Goal: Task Accomplishment & Management: Manage account settings

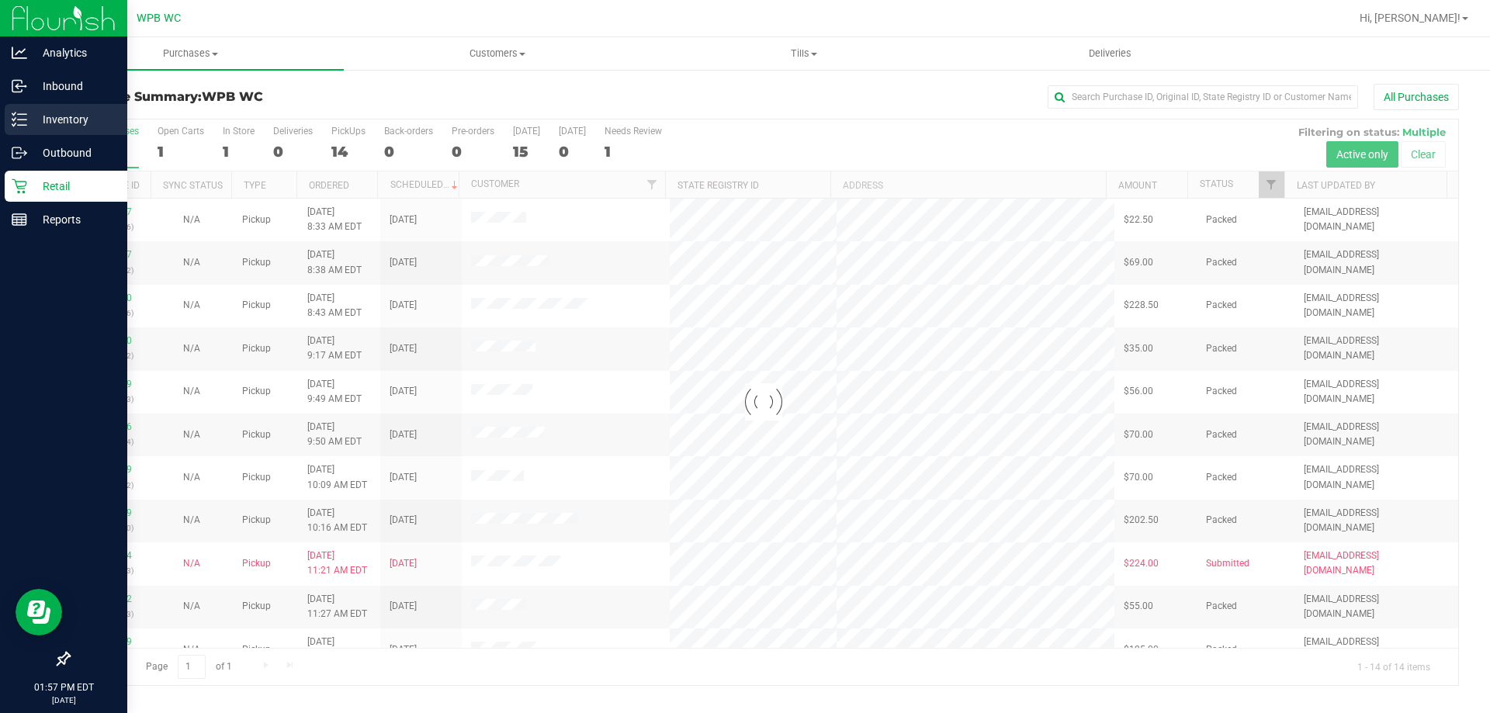
click at [63, 109] on div "Inventory" at bounding box center [66, 119] width 123 height 31
click at [68, 109] on div "Inventory" at bounding box center [66, 119] width 123 height 31
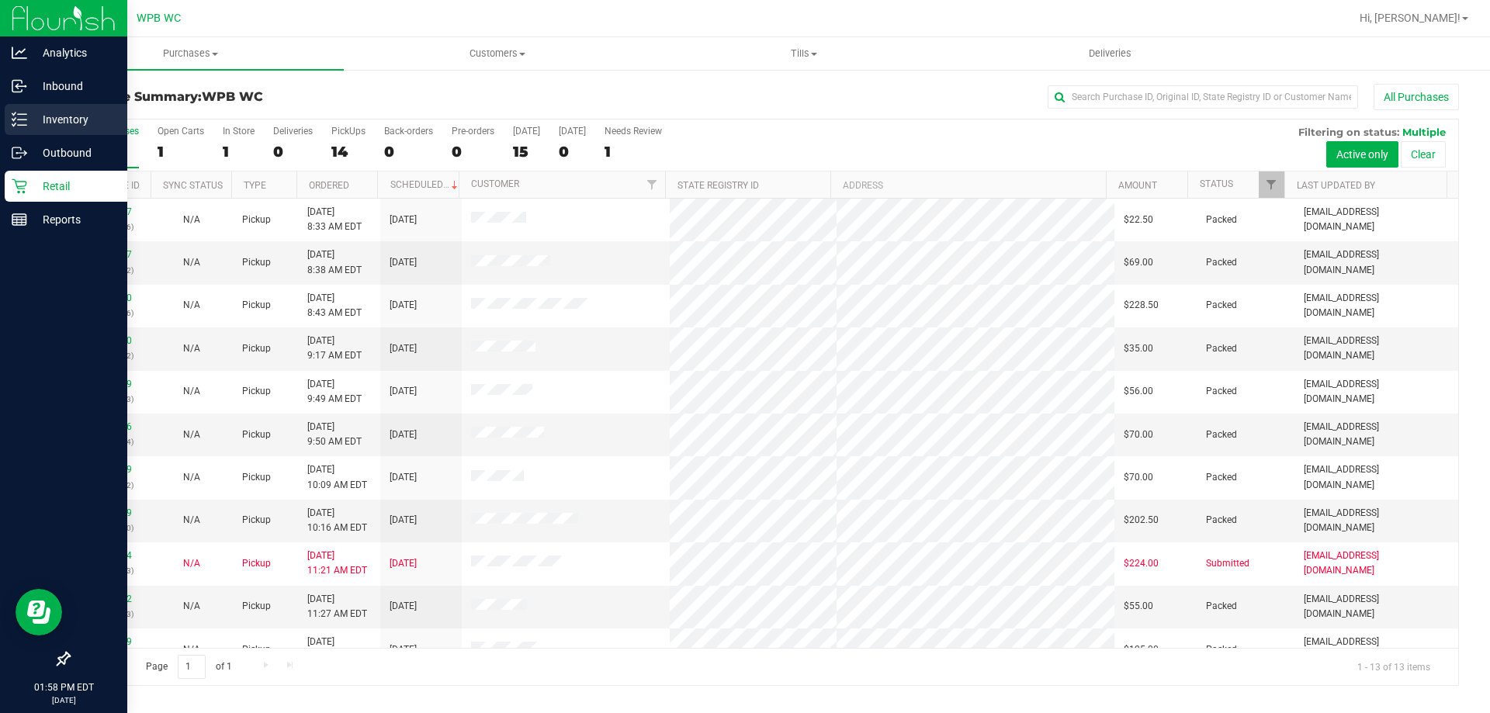
click at [72, 116] on p "Inventory" at bounding box center [73, 119] width 93 height 19
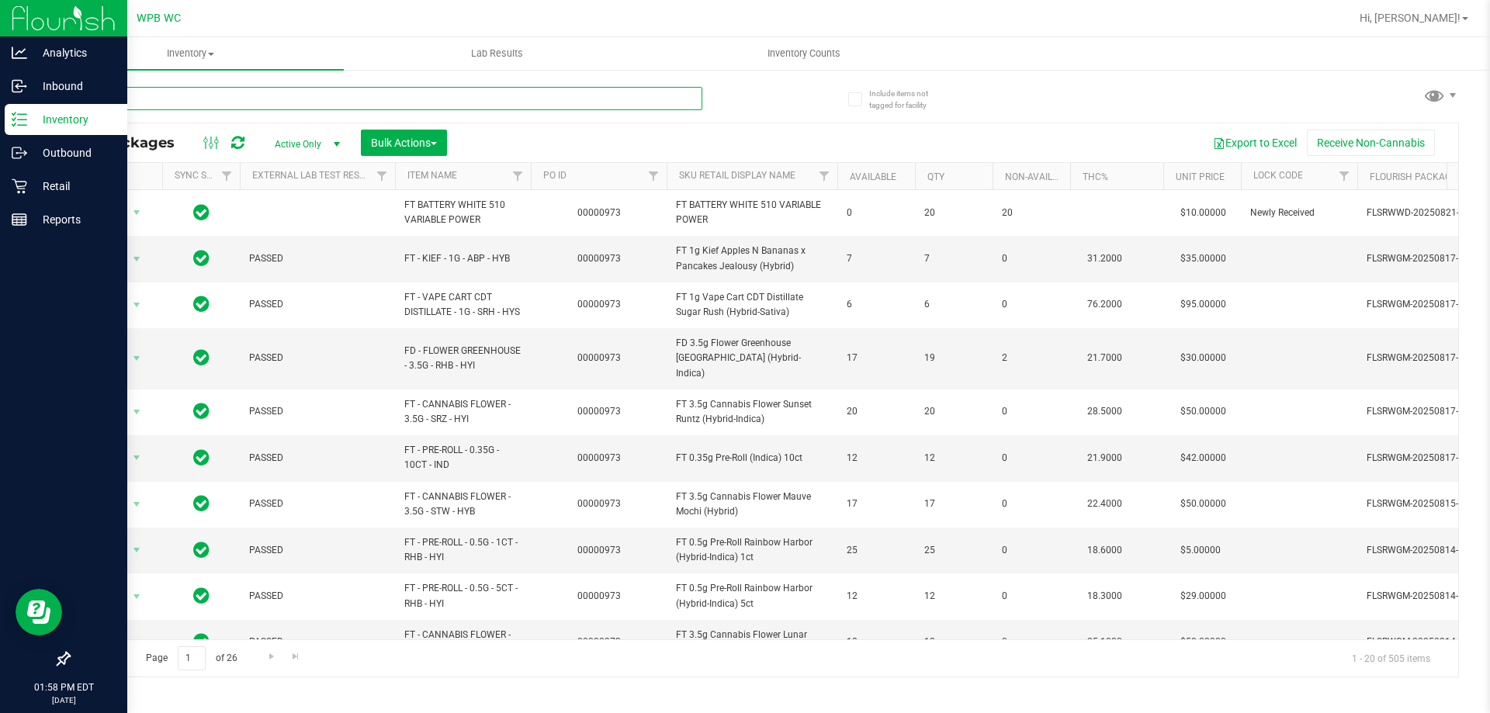
click at [155, 97] on input "text" at bounding box center [385, 98] width 634 height 23
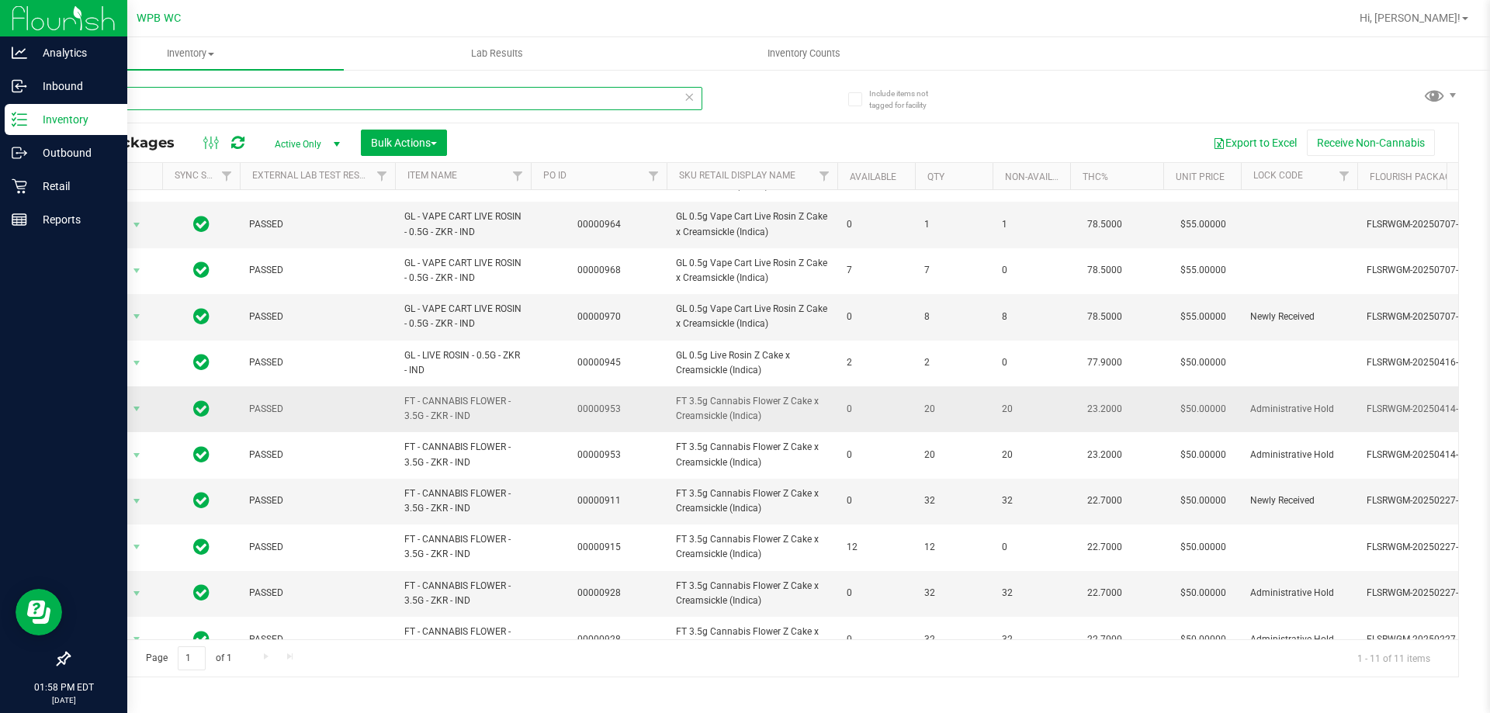
scroll to position [68, 0]
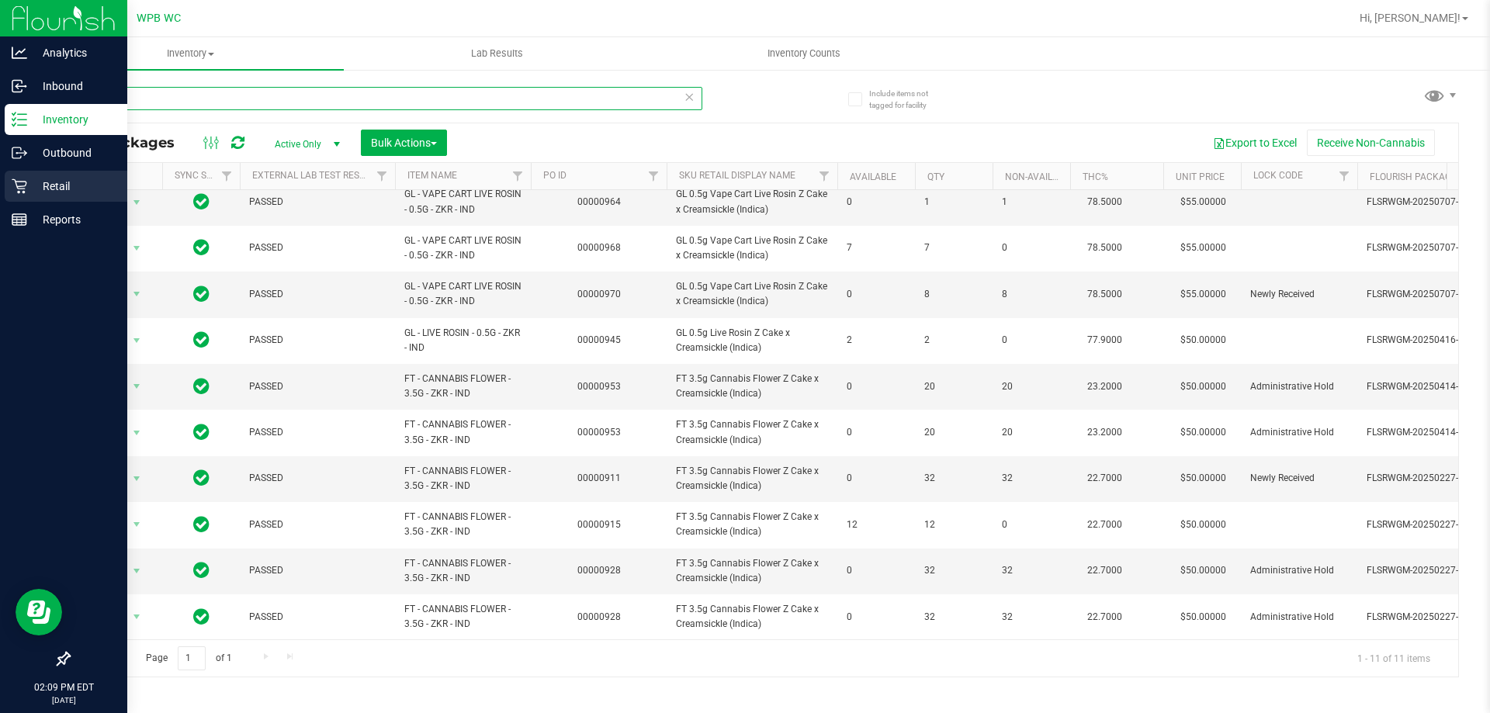
type input "zkr"
click at [55, 180] on p "Retail" at bounding box center [73, 186] width 93 height 19
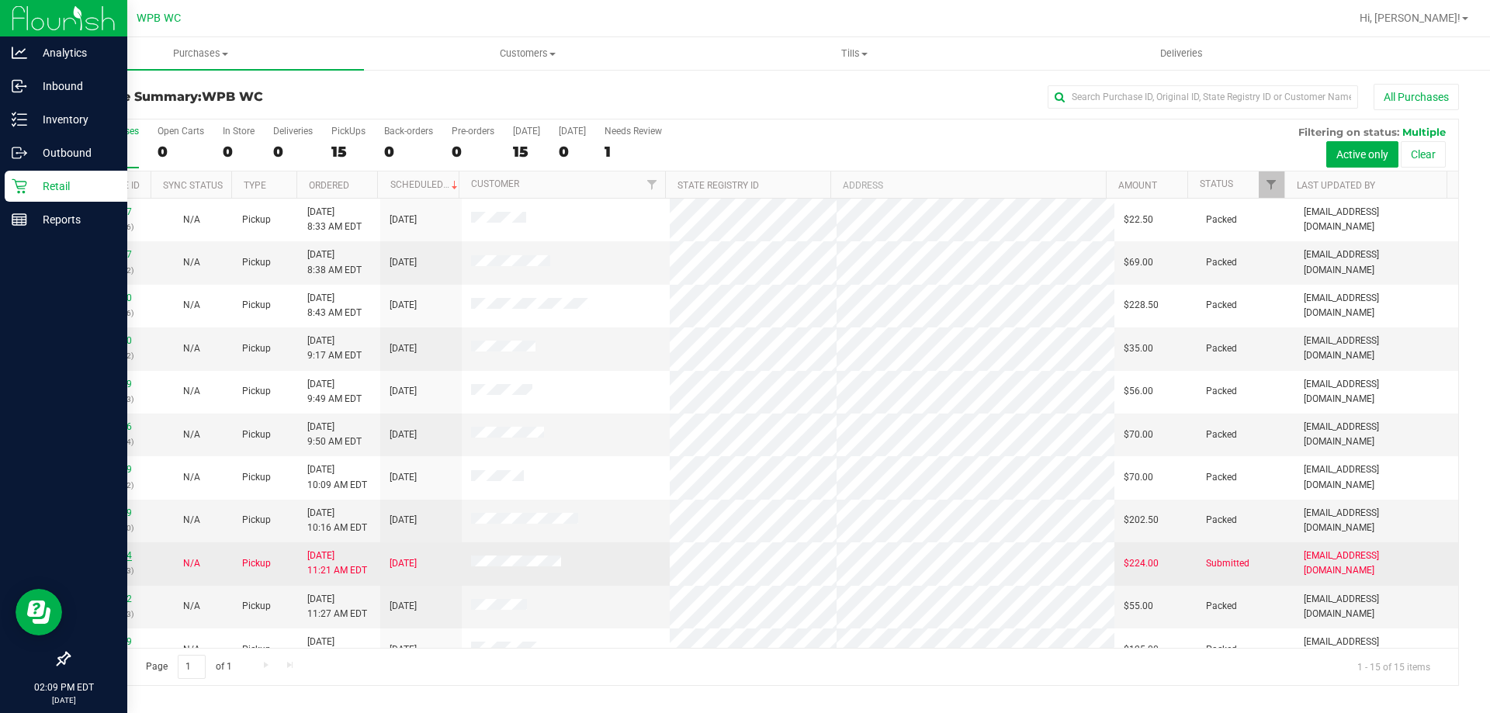
click at [116, 558] on link "11842944" at bounding box center [109, 555] width 43 height 11
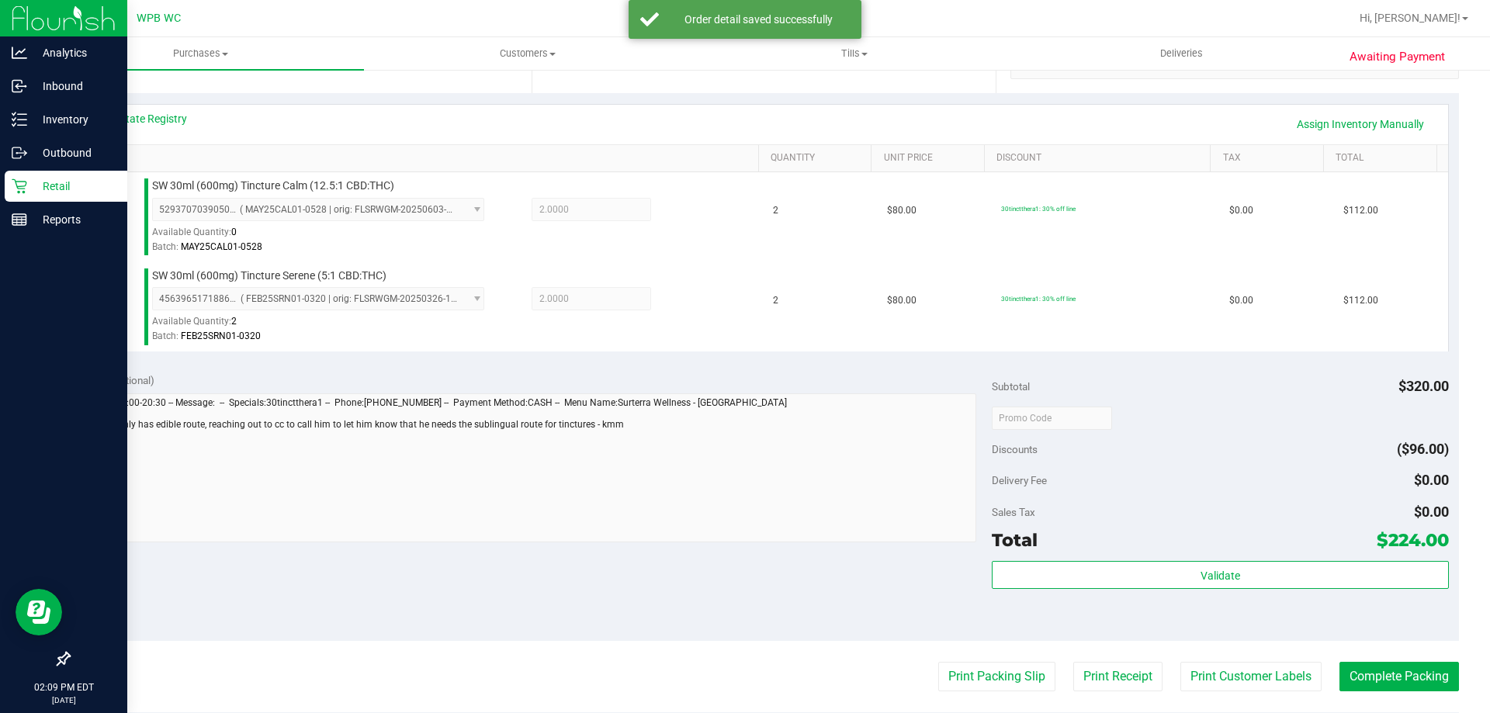
scroll to position [466, 0]
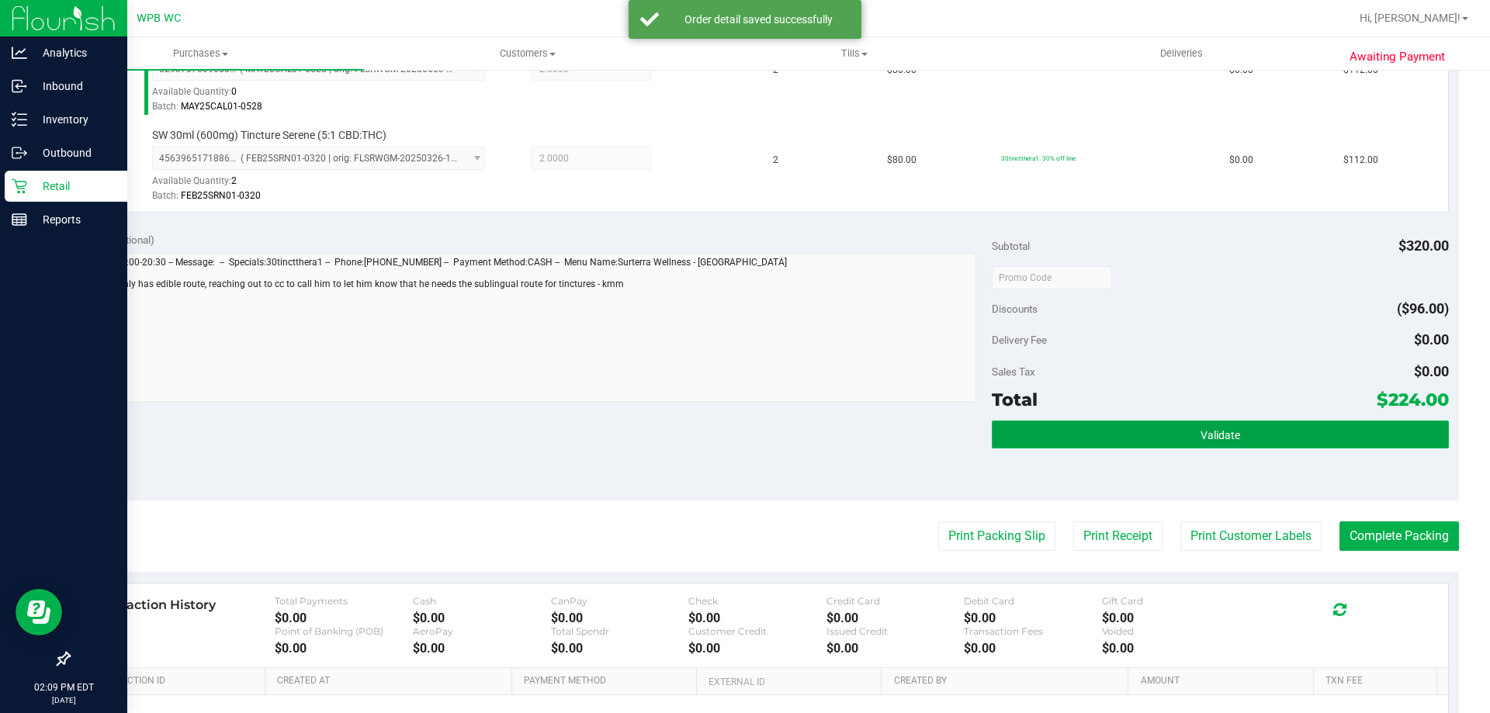
click at [1252, 437] on button "Validate" at bounding box center [1220, 435] width 456 height 28
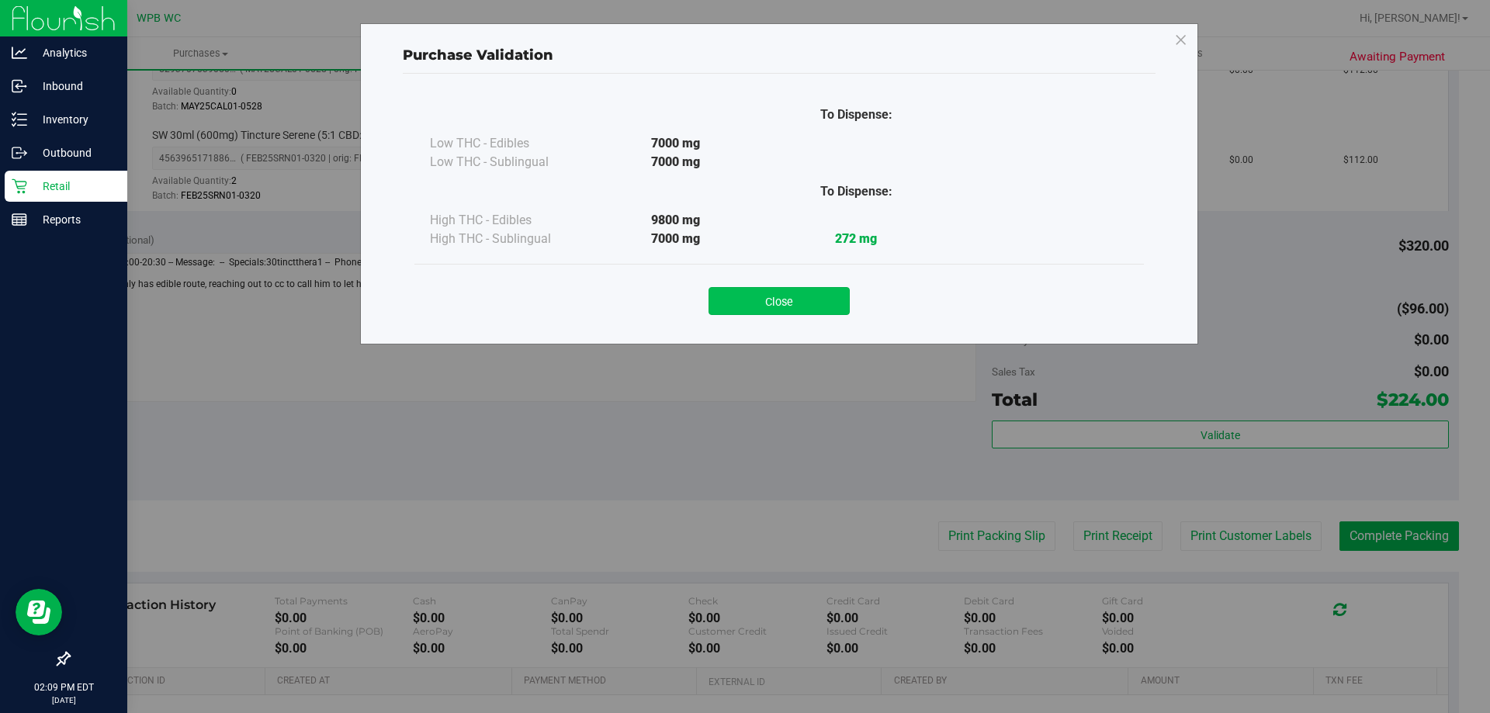
click at [823, 303] on button "Close" at bounding box center [779, 301] width 141 height 28
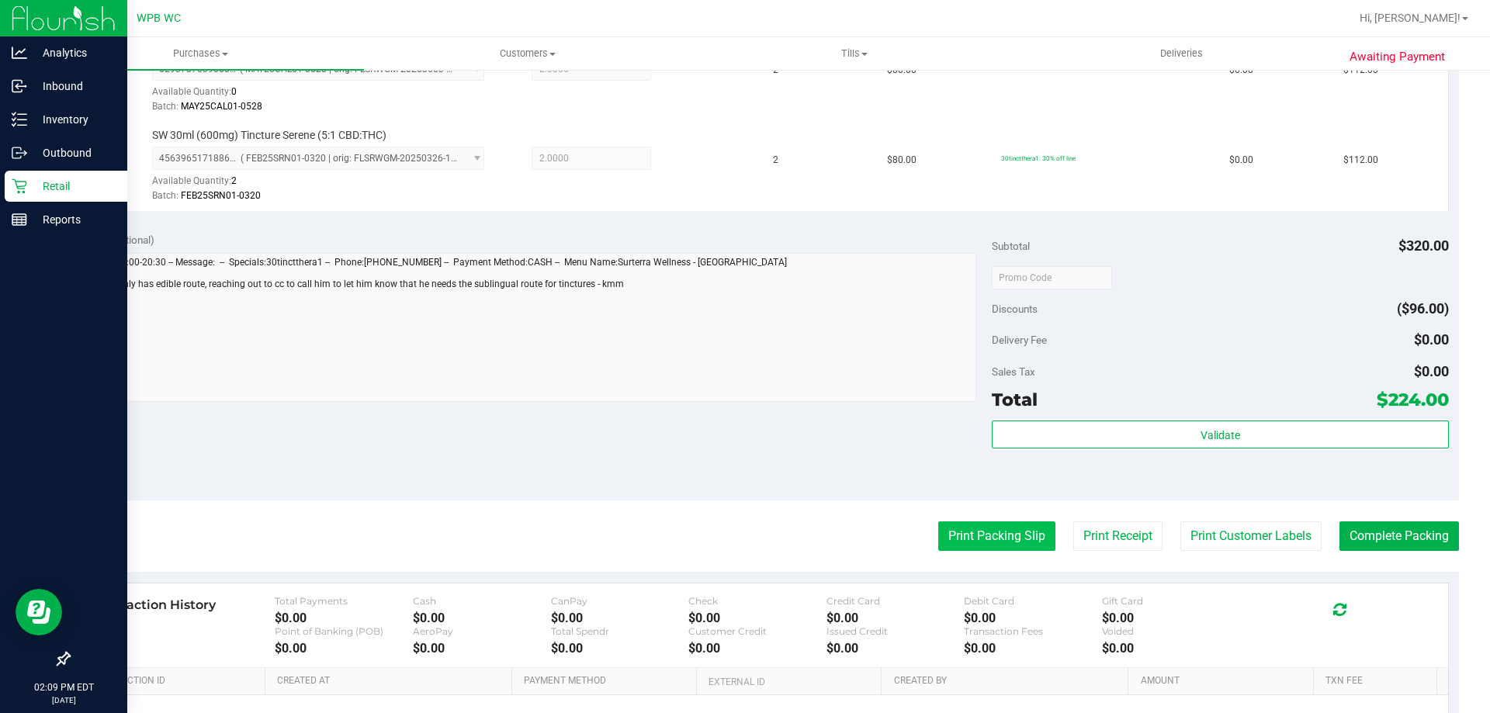
click at [969, 542] on button "Print Packing Slip" at bounding box center [996, 536] width 117 height 29
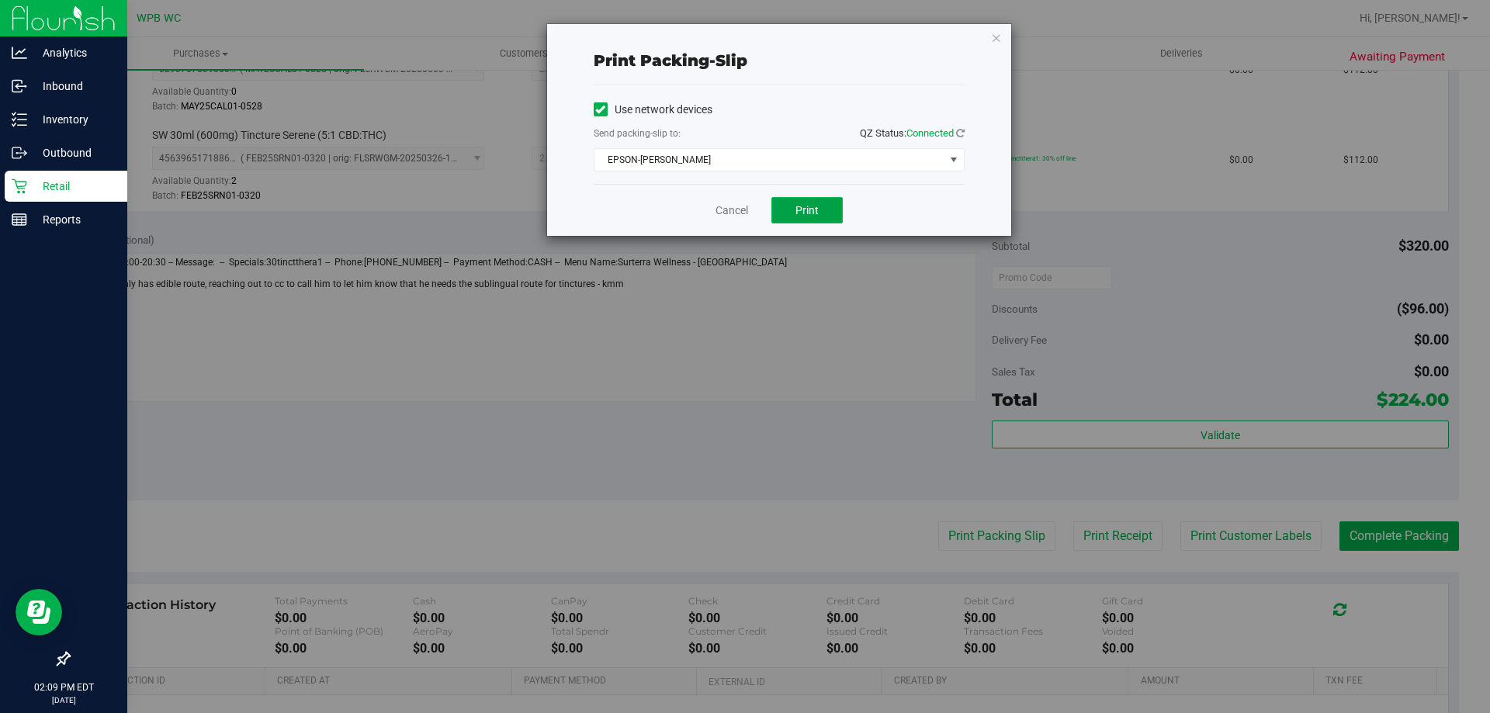
click at [829, 213] on button "Print" at bounding box center [806, 210] width 71 height 26
click at [740, 207] on link "Cancel" at bounding box center [732, 211] width 33 height 16
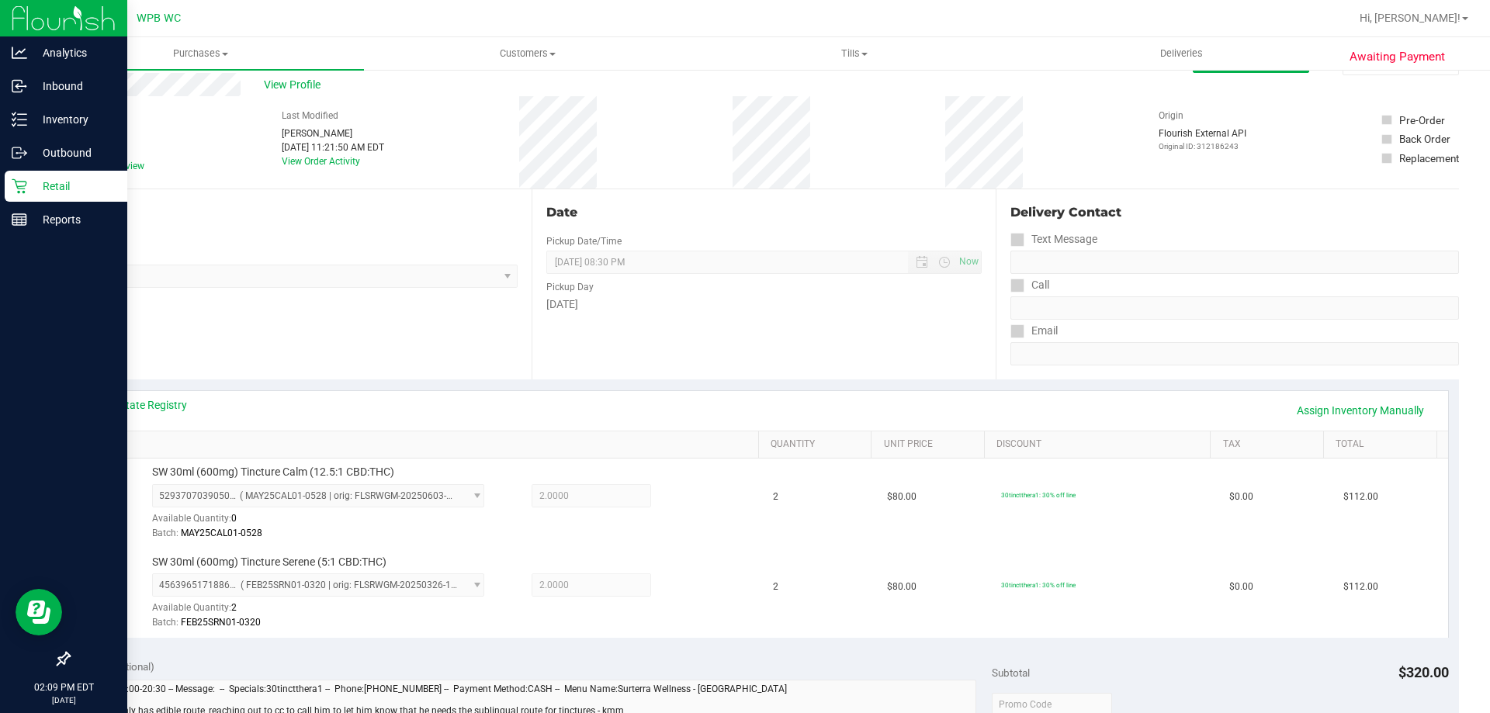
scroll to position [0, 0]
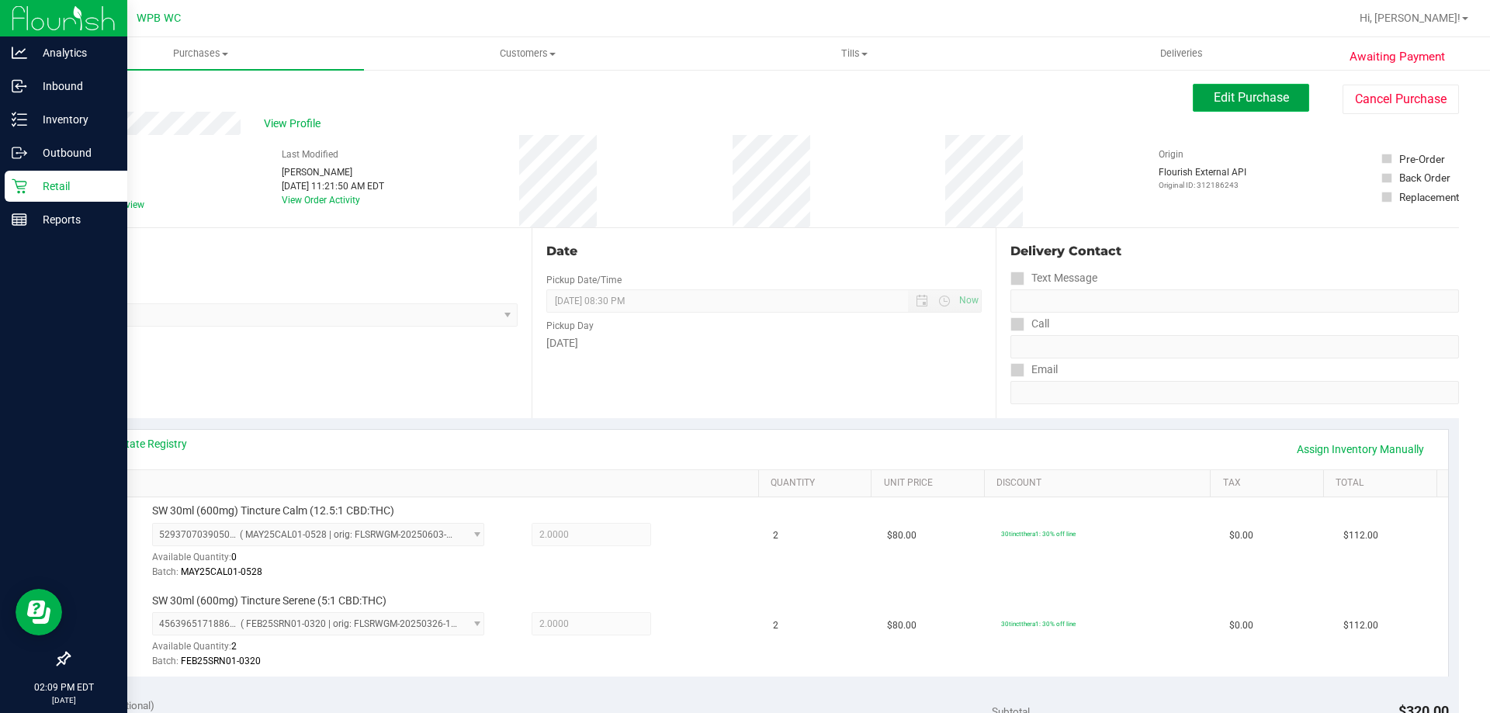
click at [1245, 99] on span "Edit Purchase" at bounding box center [1251, 97] width 75 height 15
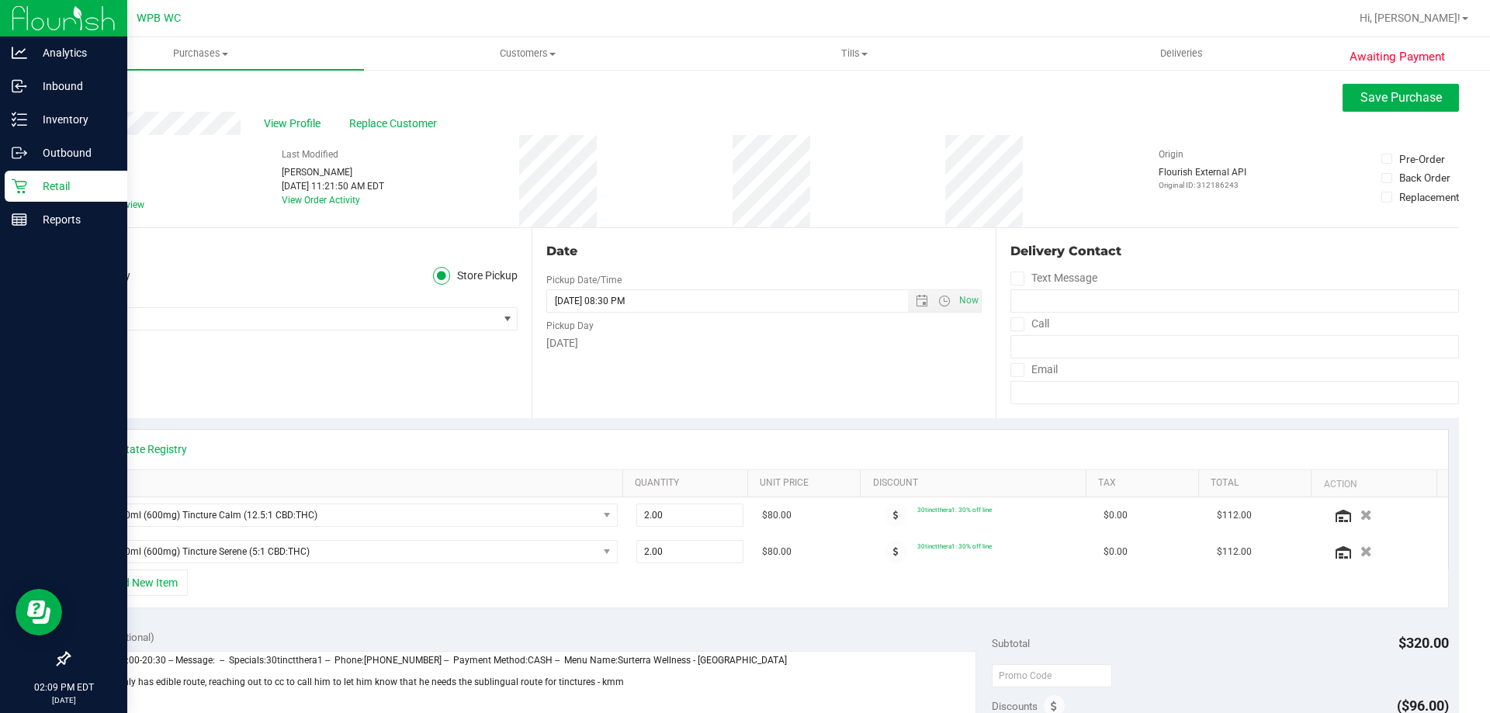
click at [76, 205] on icon at bounding box center [76, 205] width 10 height 0
click at [0, 0] on input "Needs review" at bounding box center [0, 0] width 0 height 0
click at [1420, 95] on span "Save Purchase" at bounding box center [1401, 97] width 81 height 15
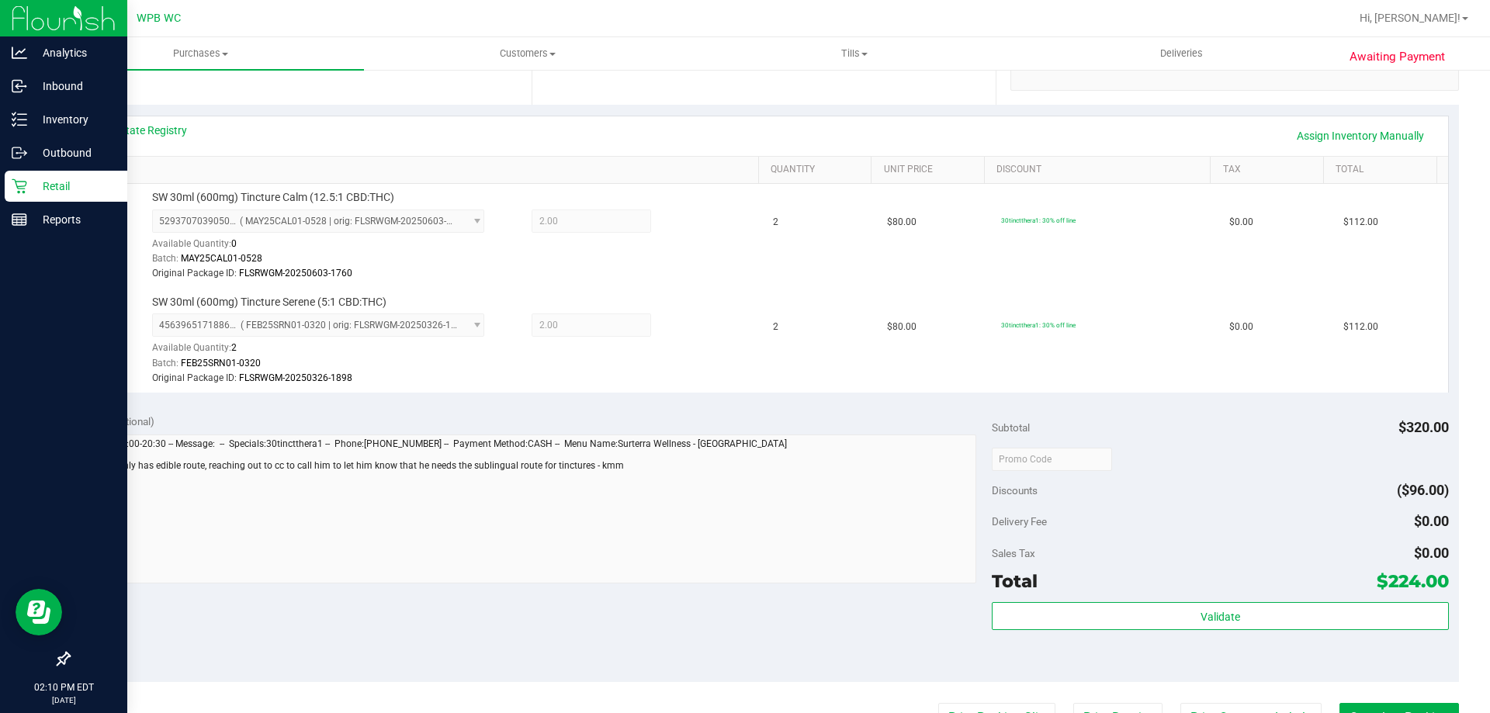
scroll to position [466, 0]
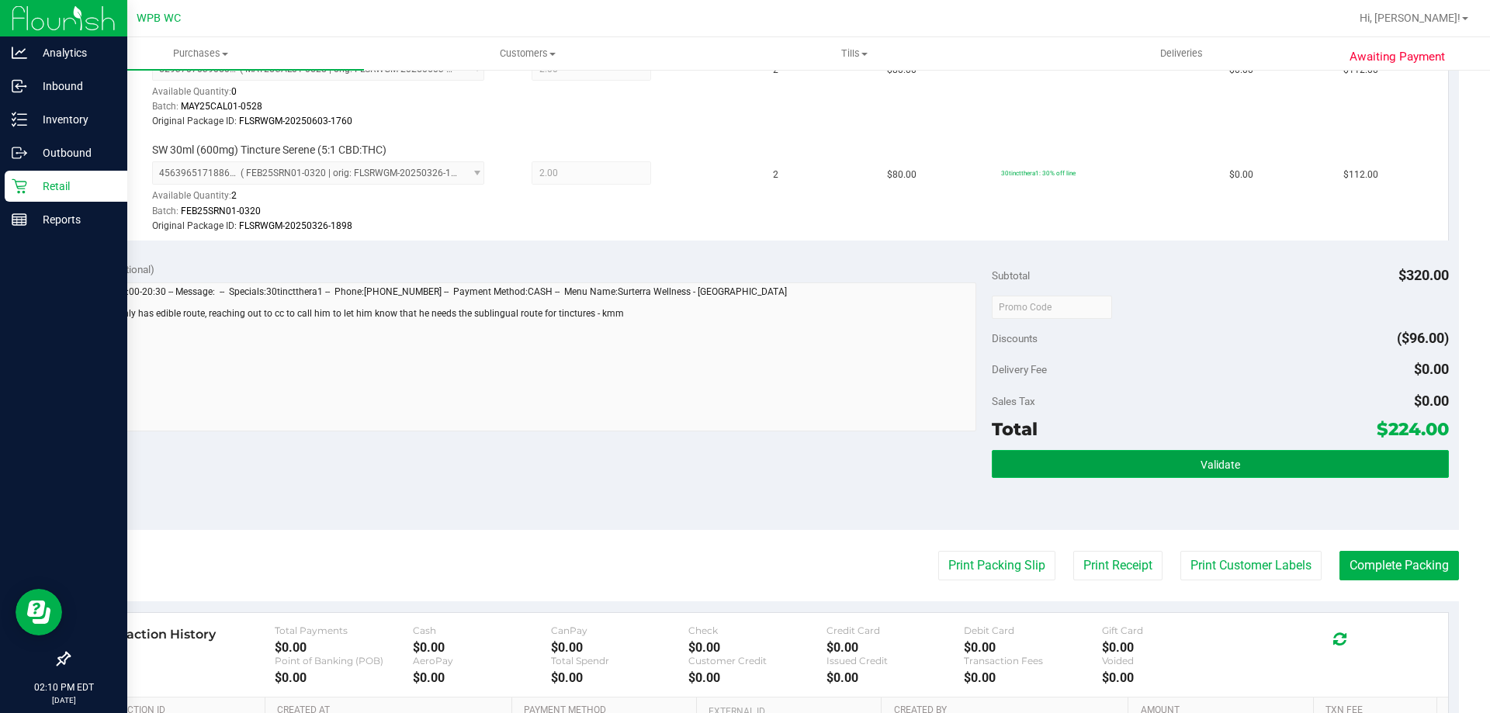
click at [1398, 469] on button "Validate" at bounding box center [1220, 464] width 456 height 28
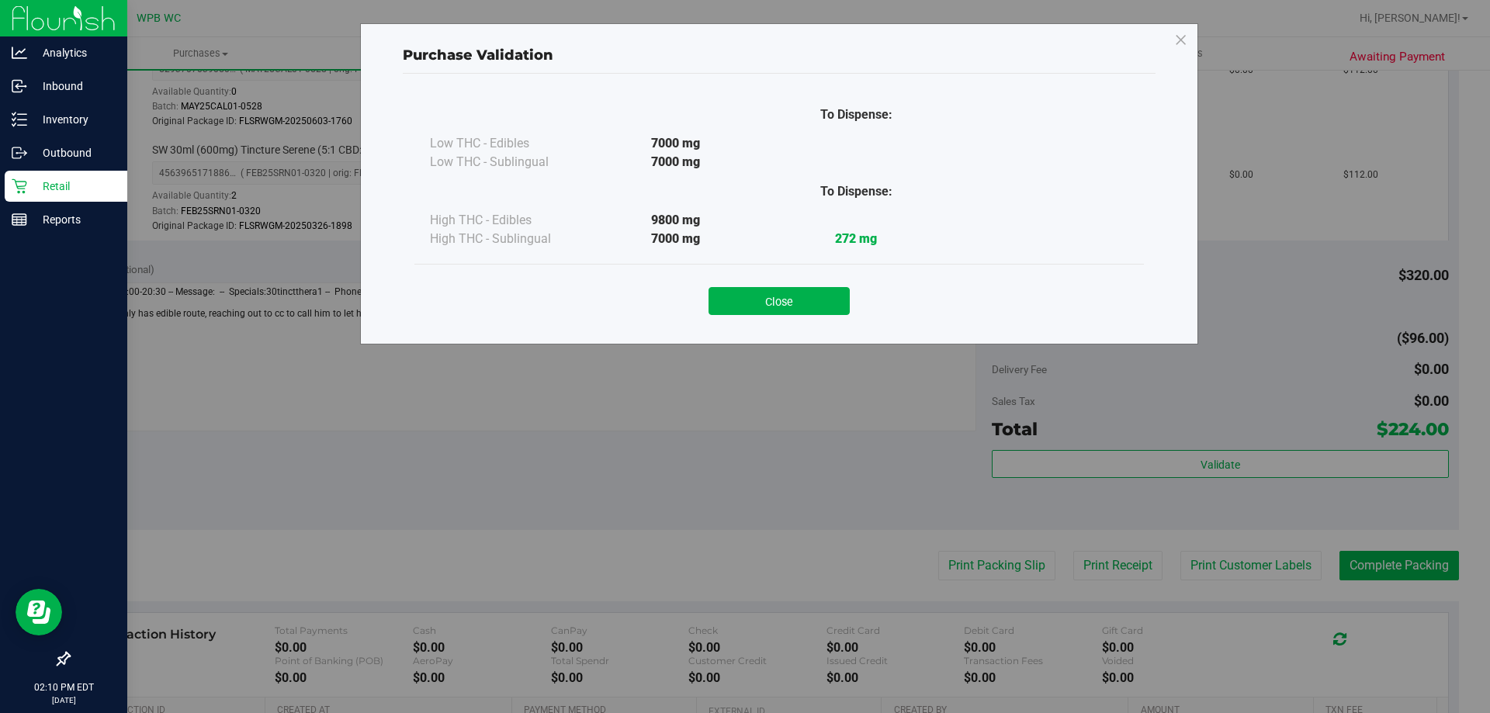
click at [792, 294] on button "Close" at bounding box center [779, 301] width 141 height 28
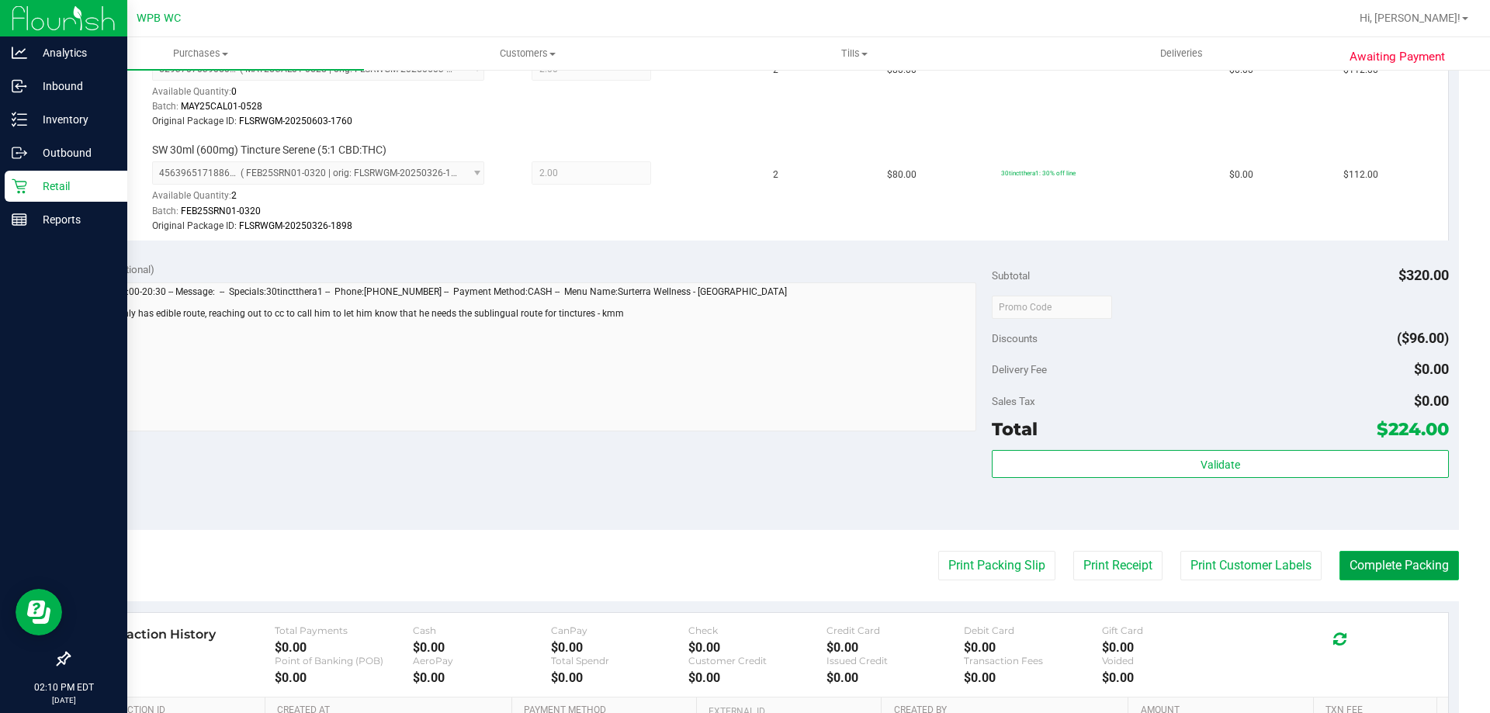
click at [1417, 574] on button "Complete Packing" at bounding box center [1400, 565] width 120 height 29
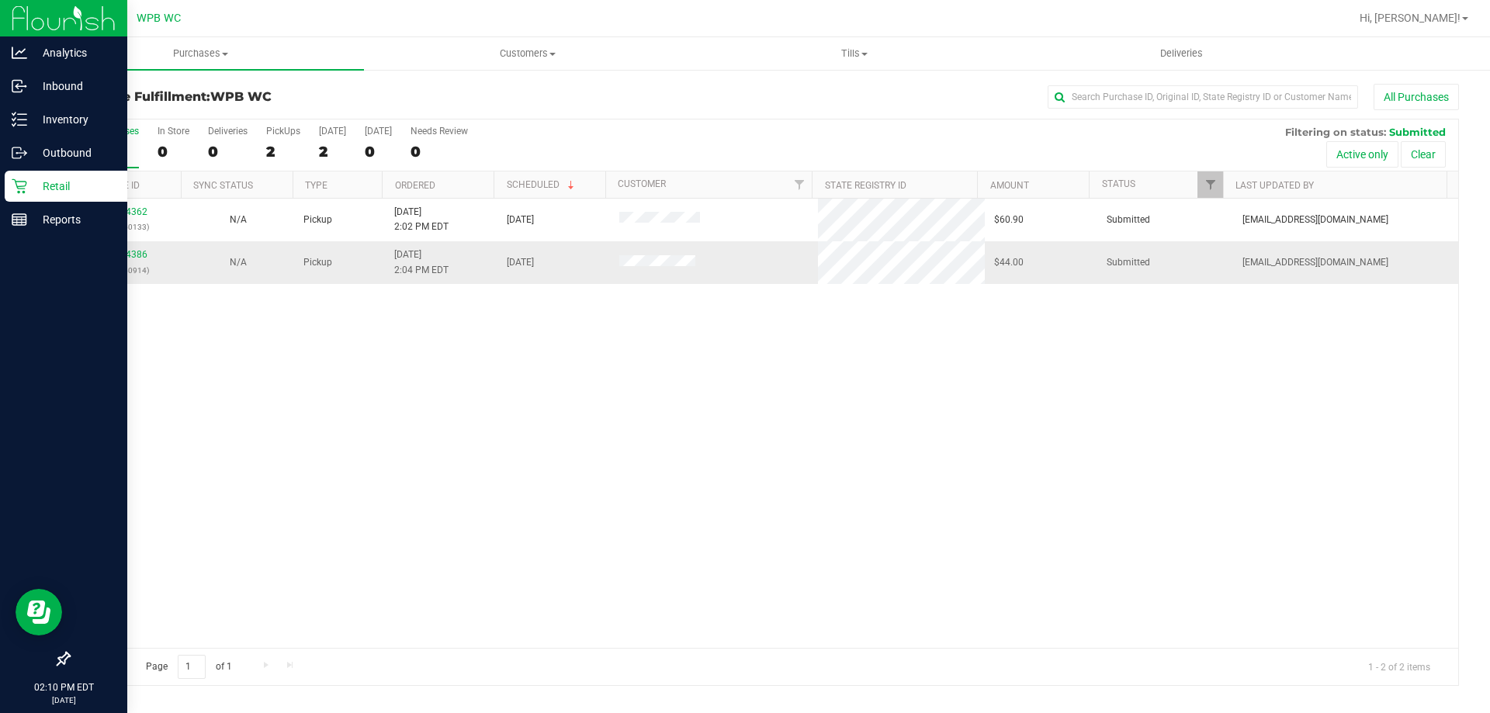
drag, startPoint x: 133, startPoint y: 248, endPoint x: 133, endPoint y: 262, distance: 13.2
click at [133, 250] on div "11844386 (317150914)" at bounding box center [125, 262] width 94 height 29
click at [133, 258] on link "11844386" at bounding box center [125, 254] width 43 height 11
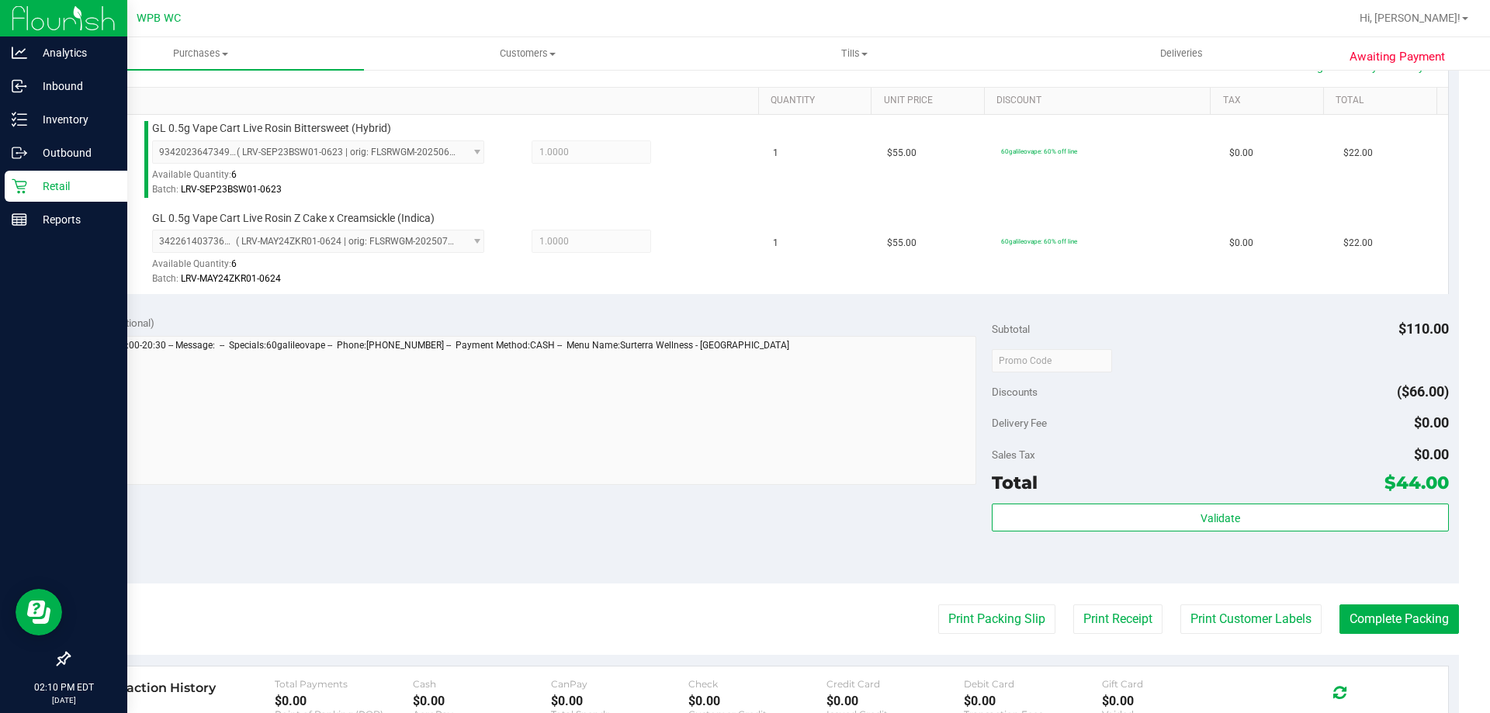
scroll to position [388, 0]
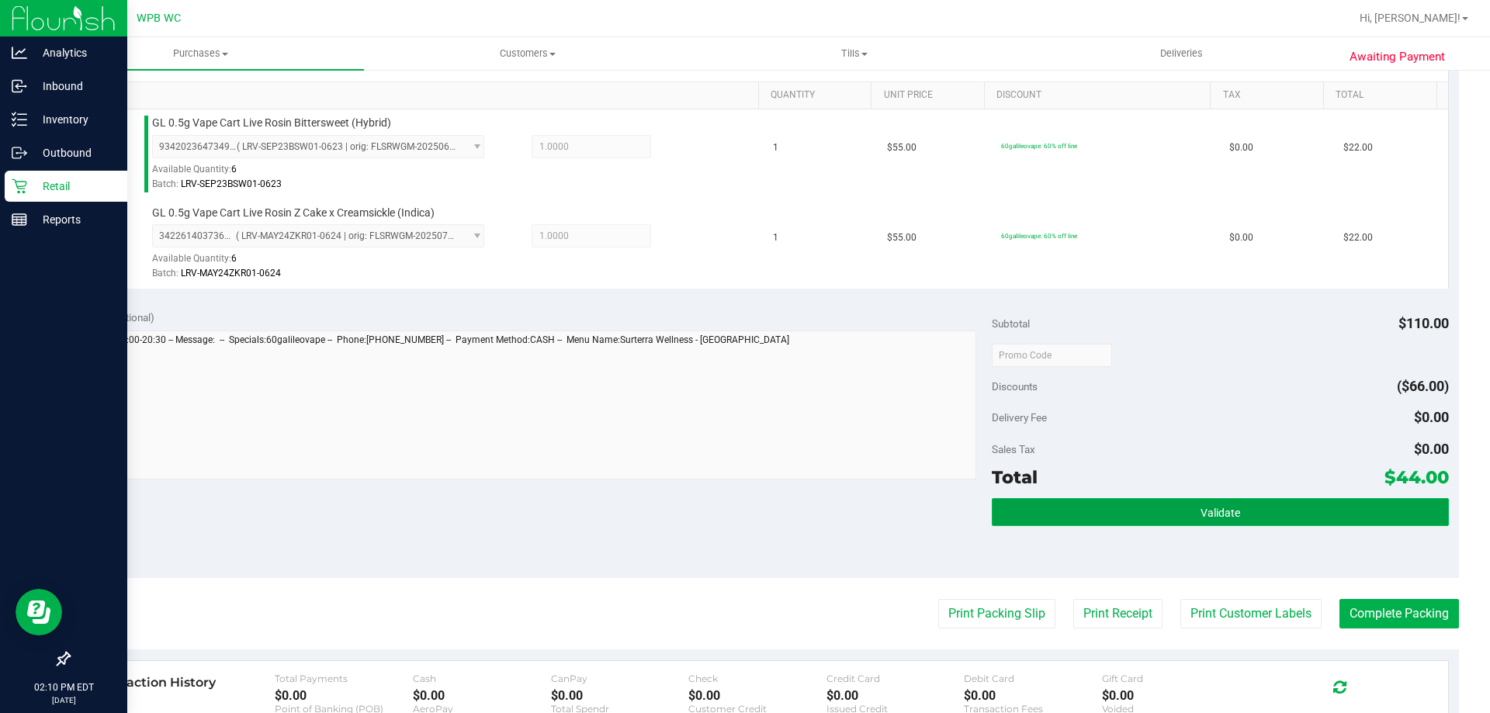
click at [1309, 517] on button "Validate" at bounding box center [1220, 512] width 456 height 28
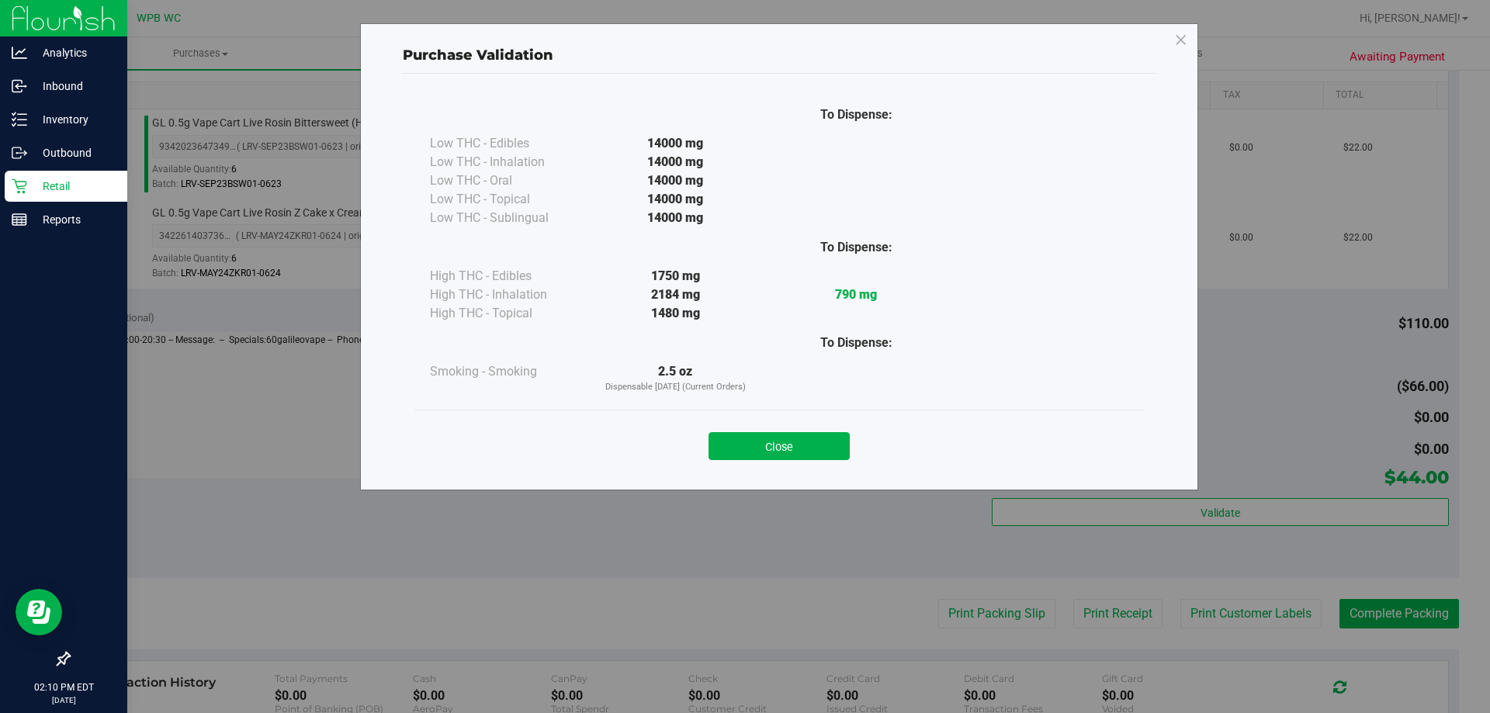
click at [782, 432] on div "Close" at bounding box center [779, 441] width 706 height 39
click at [793, 449] on button "Close" at bounding box center [779, 446] width 141 height 28
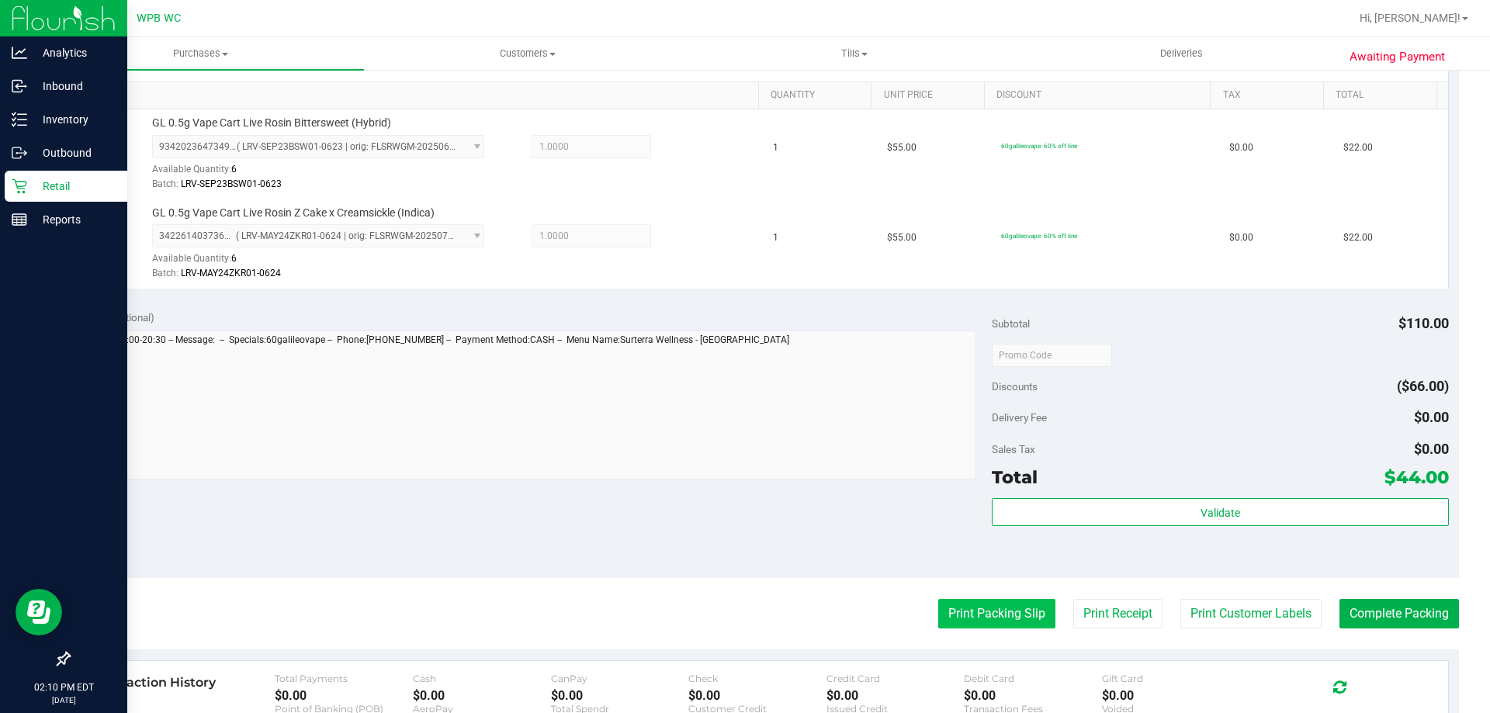
click at [1026, 621] on button "Print Packing Slip" at bounding box center [996, 613] width 117 height 29
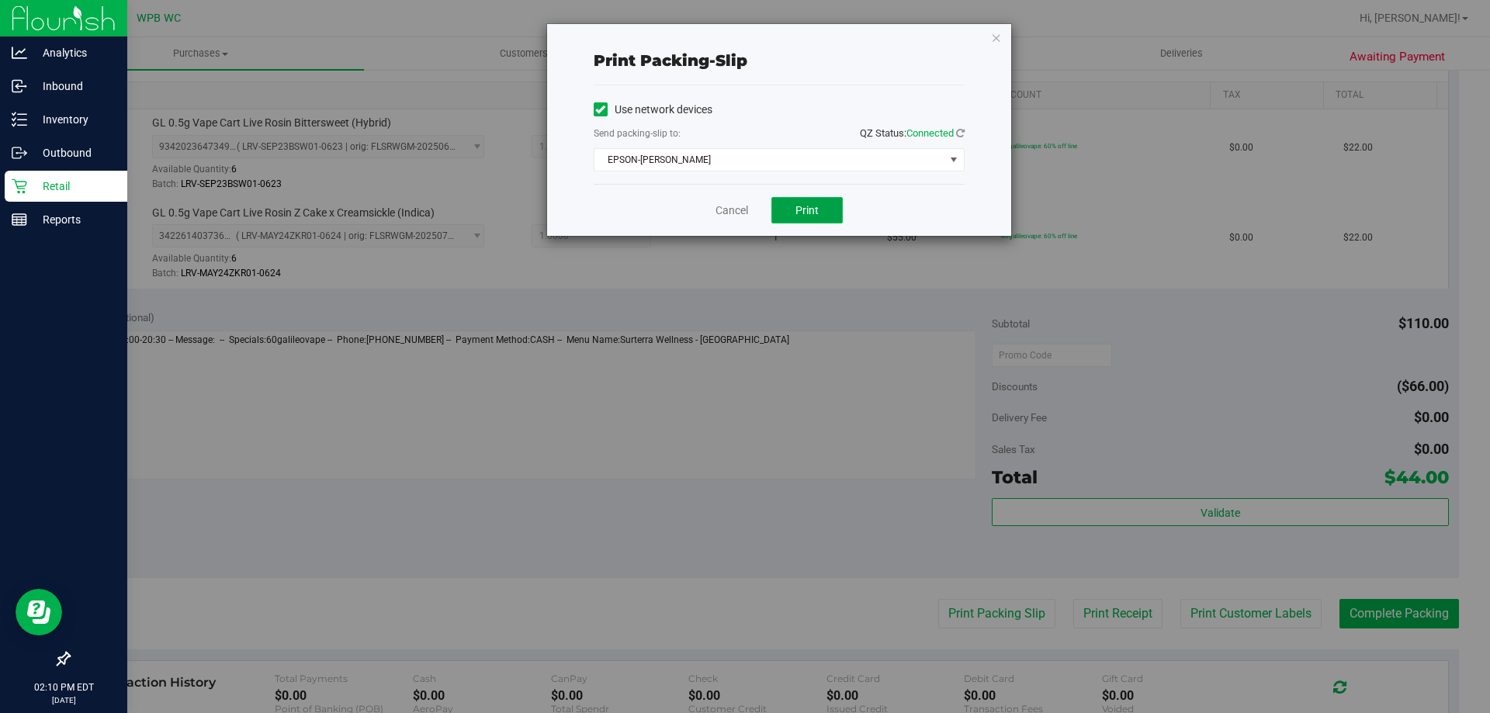
click at [797, 214] on span "Print" at bounding box center [807, 210] width 23 height 12
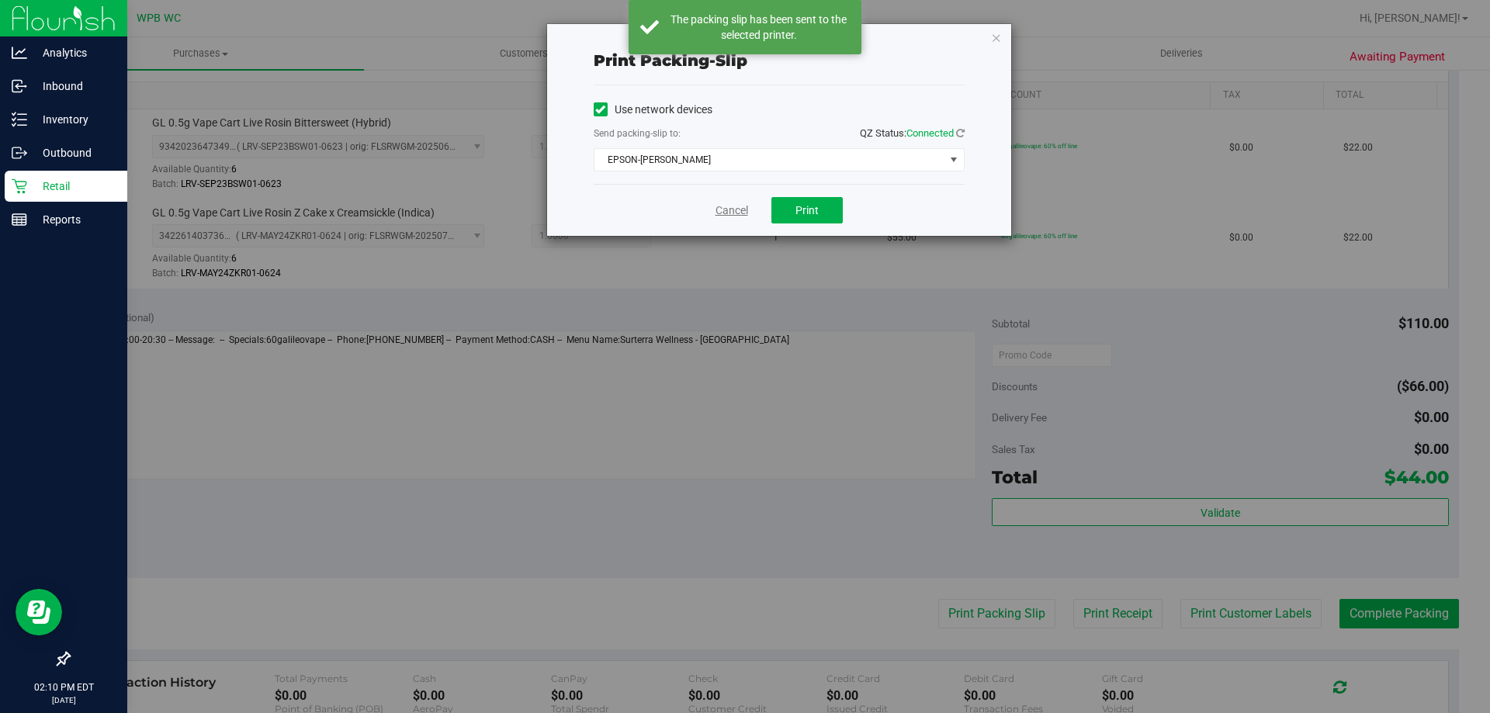
click at [739, 213] on link "Cancel" at bounding box center [732, 211] width 33 height 16
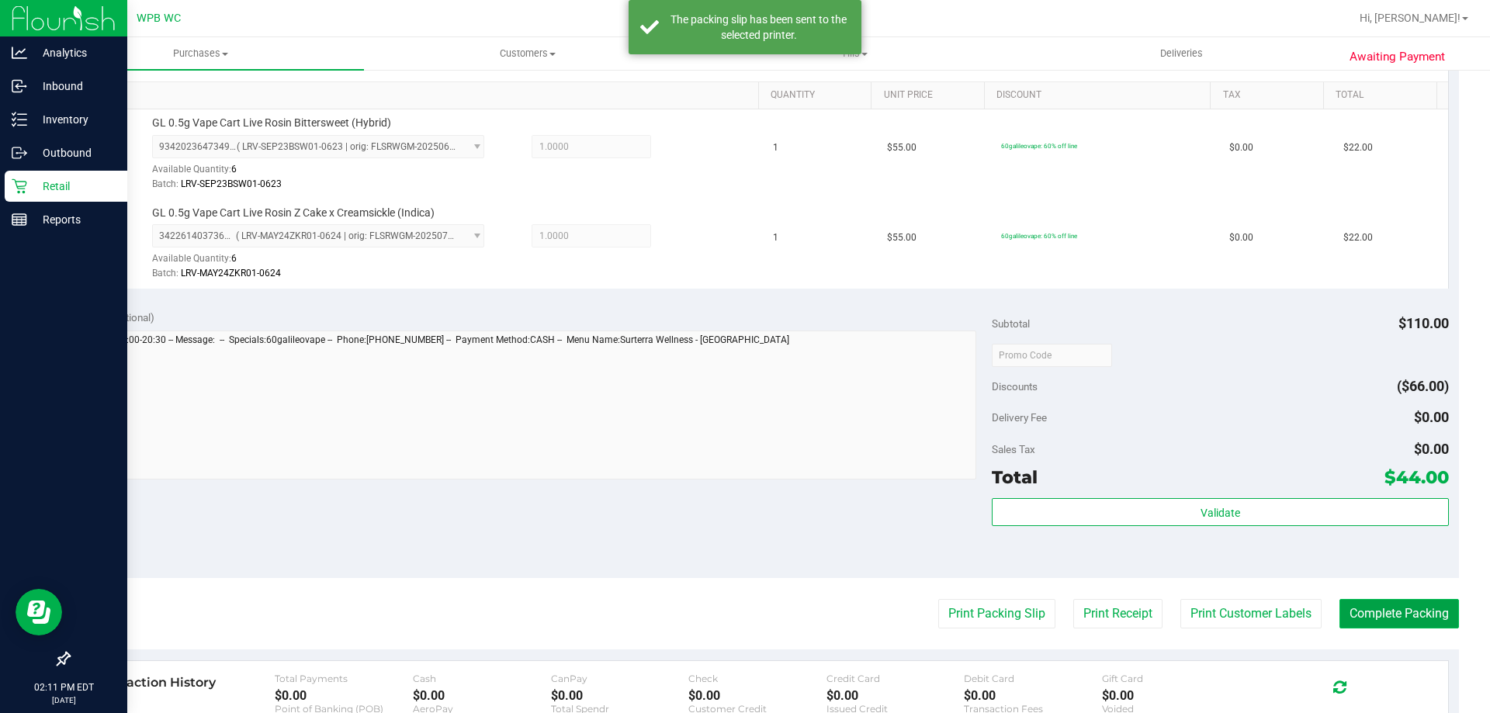
click at [1375, 613] on button "Complete Packing" at bounding box center [1400, 613] width 120 height 29
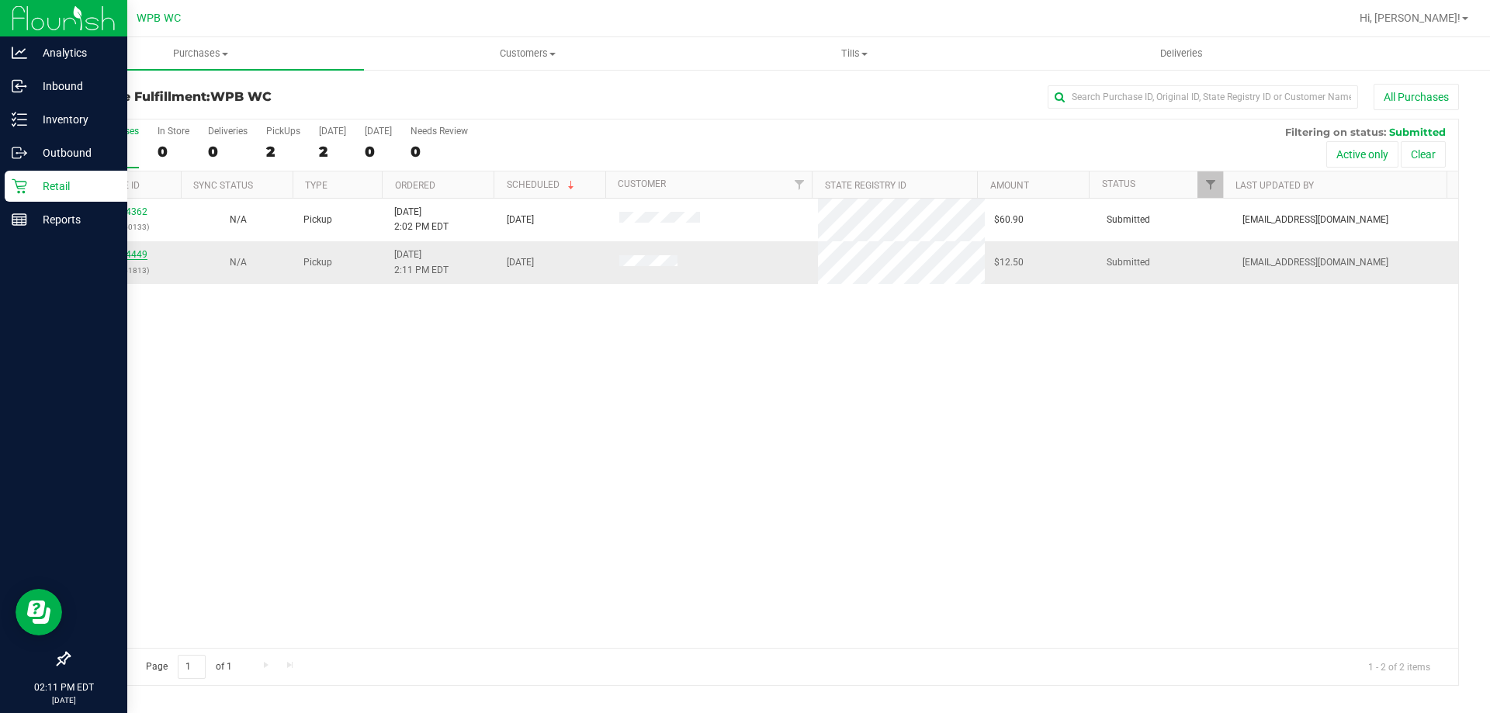
click at [134, 254] on link "11844449" at bounding box center [125, 254] width 43 height 11
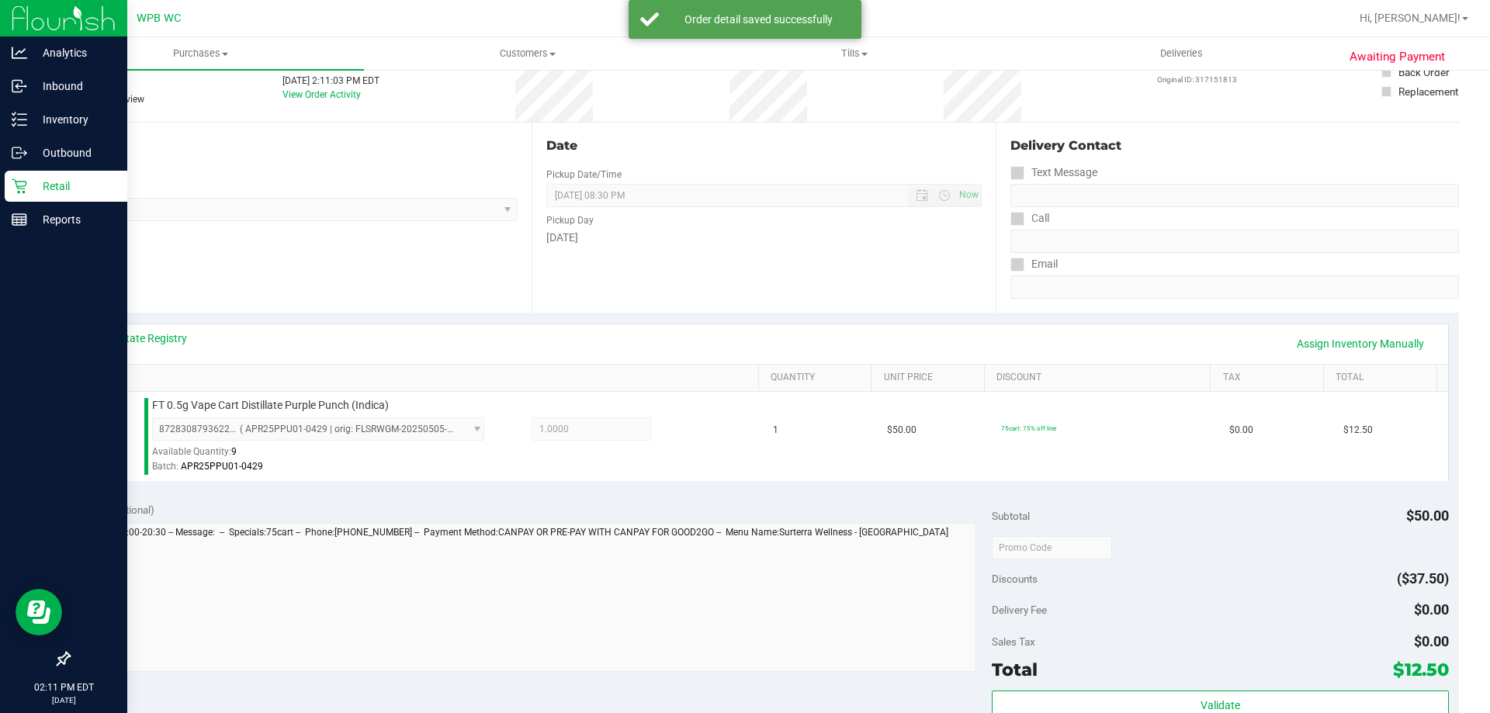
scroll to position [388, 0]
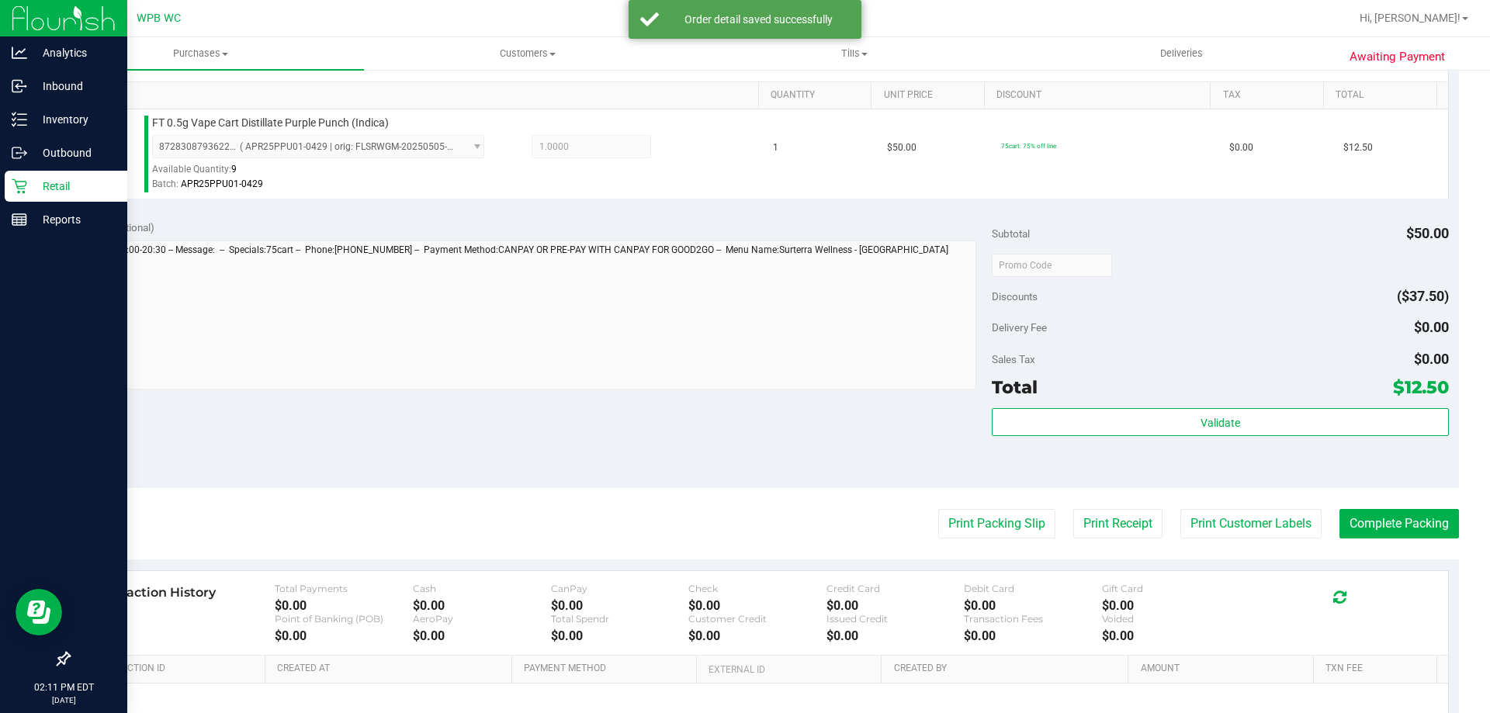
click at [1174, 439] on div "Validate" at bounding box center [1220, 443] width 456 height 70
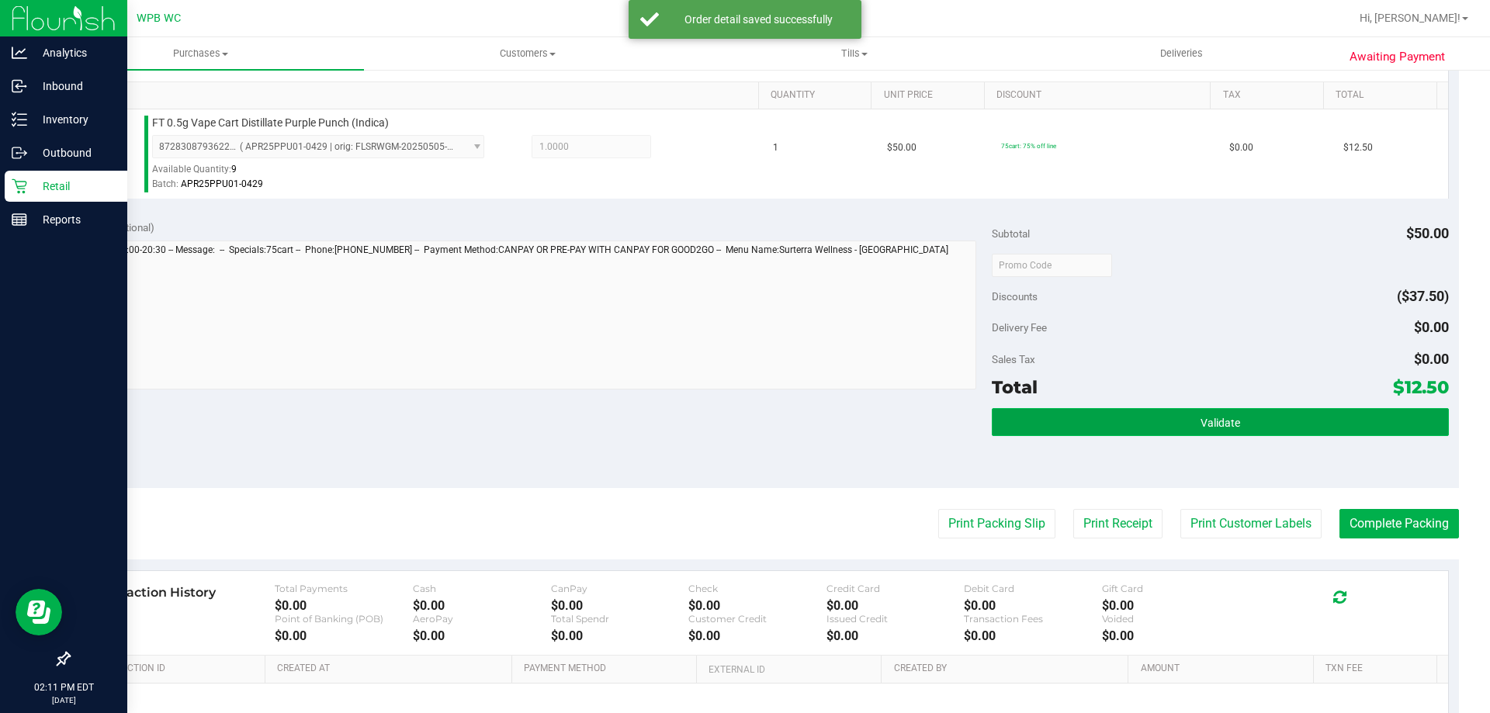
click at [1173, 430] on button "Validate" at bounding box center [1220, 422] width 456 height 28
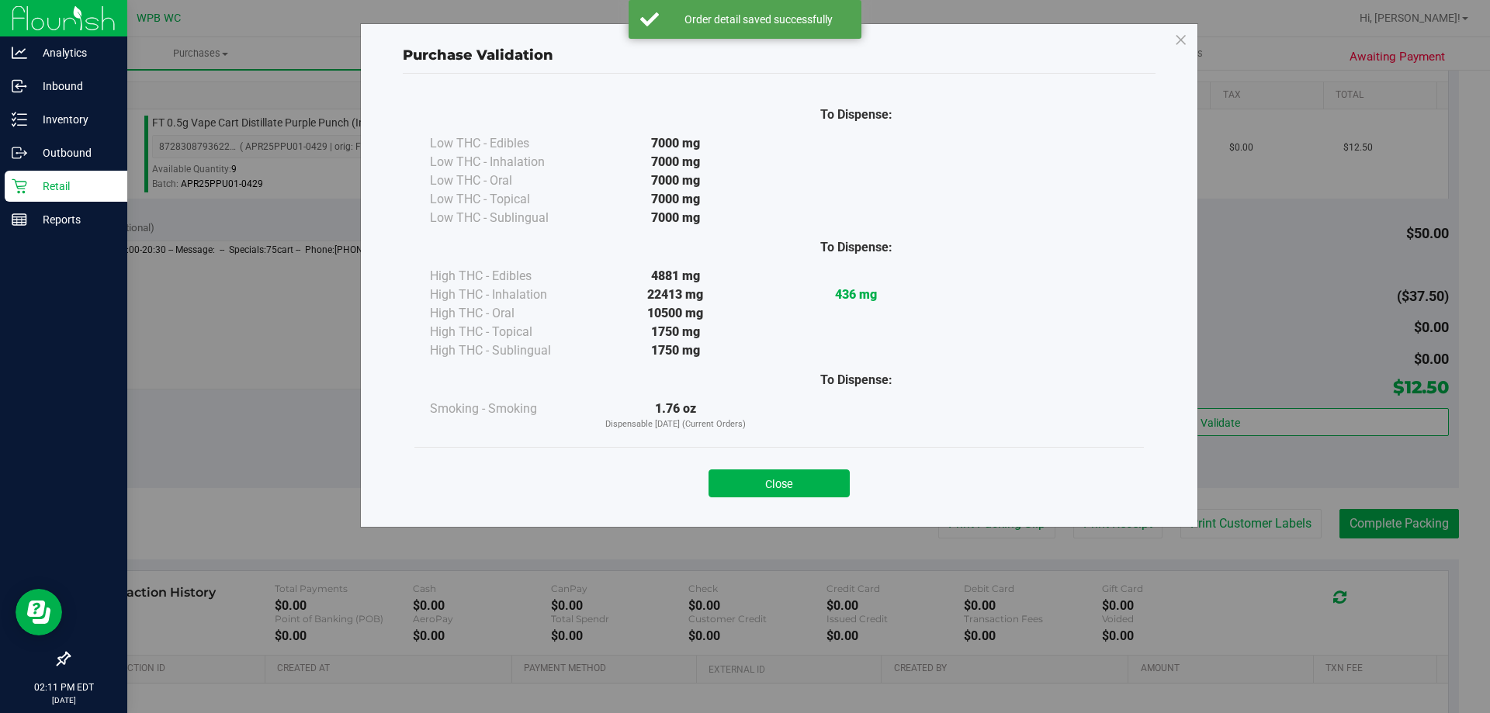
drag, startPoint x: 802, startPoint y: 481, endPoint x: 820, endPoint y: 472, distance: 20.8
click at [803, 481] on button "Close" at bounding box center [779, 484] width 141 height 28
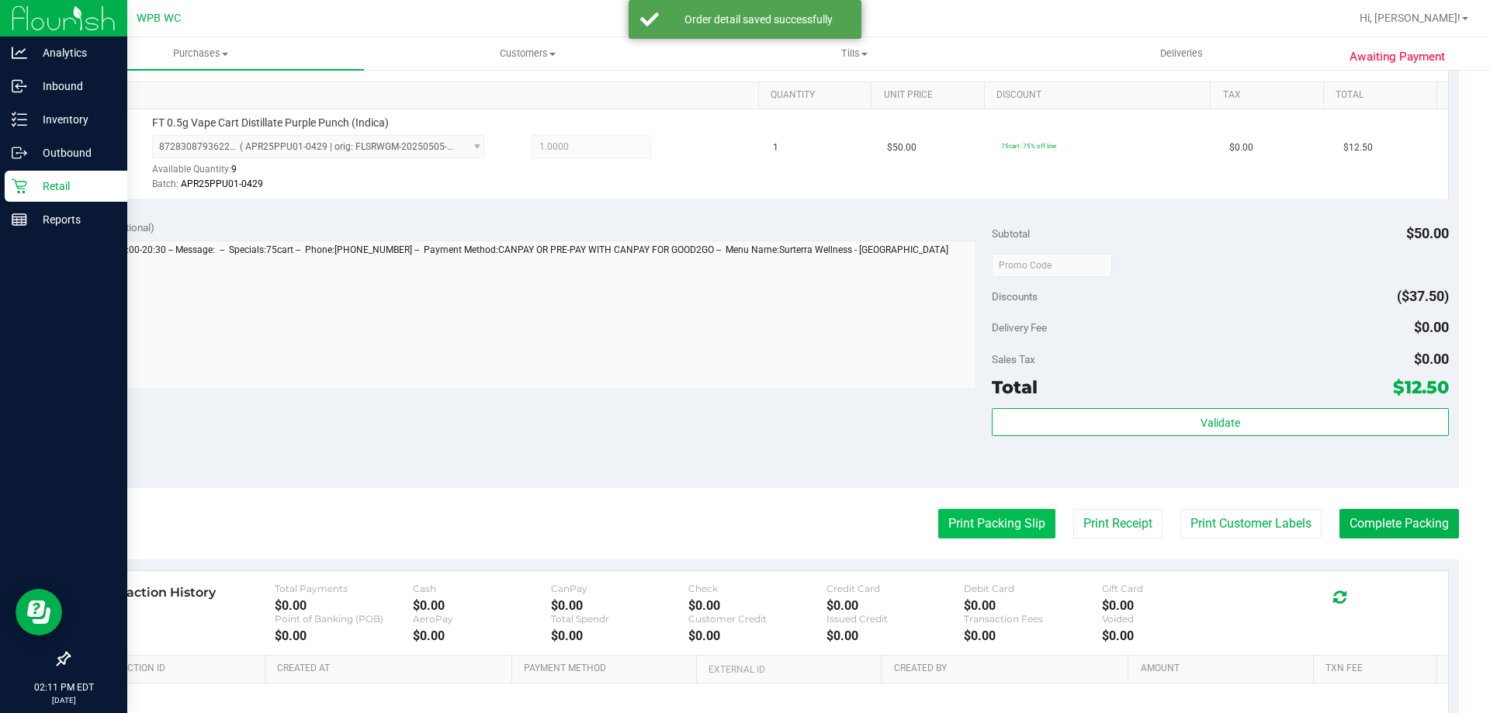
click at [953, 519] on button "Print Packing Slip" at bounding box center [996, 523] width 117 height 29
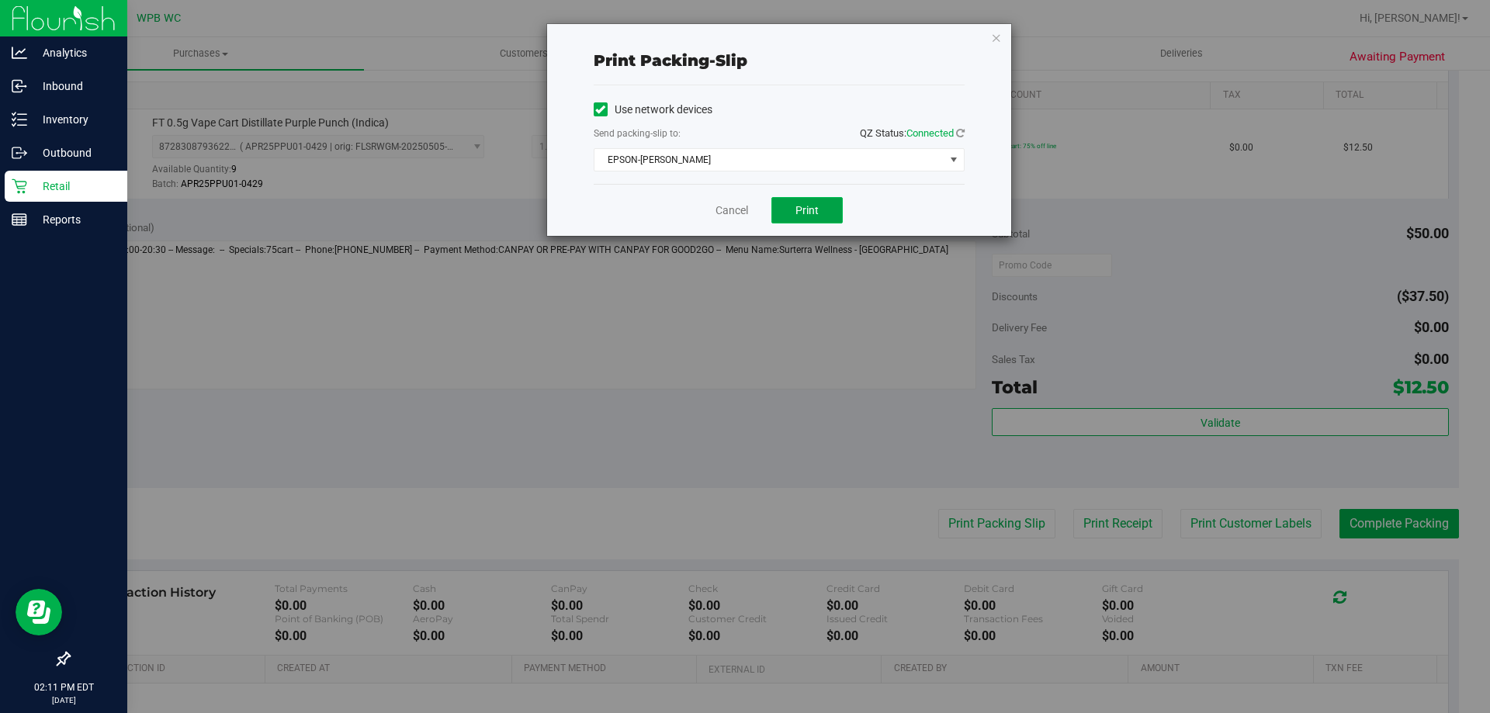
click at [791, 217] on button "Print" at bounding box center [806, 210] width 71 height 26
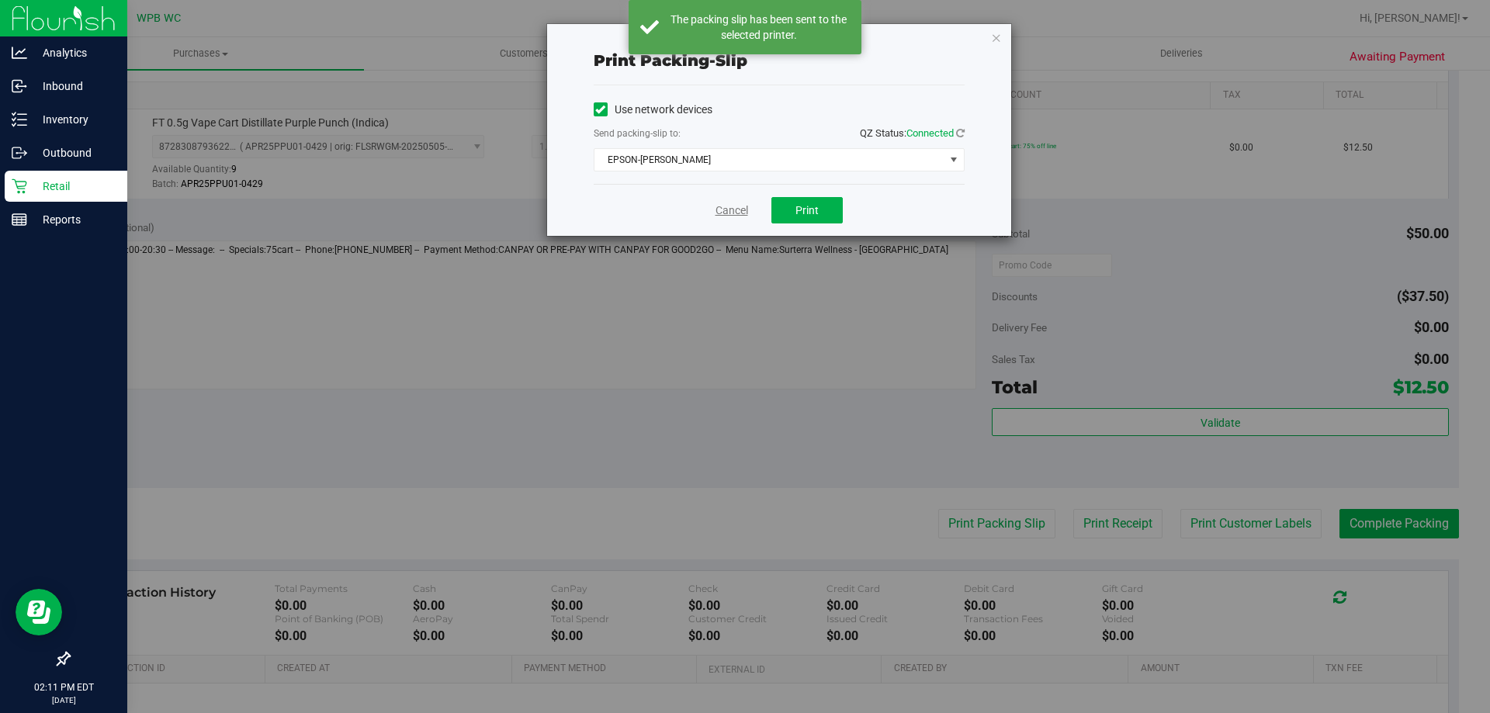
click at [736, 215] on link "Cancel" at bounding box center [732, 211] width 33 height 16
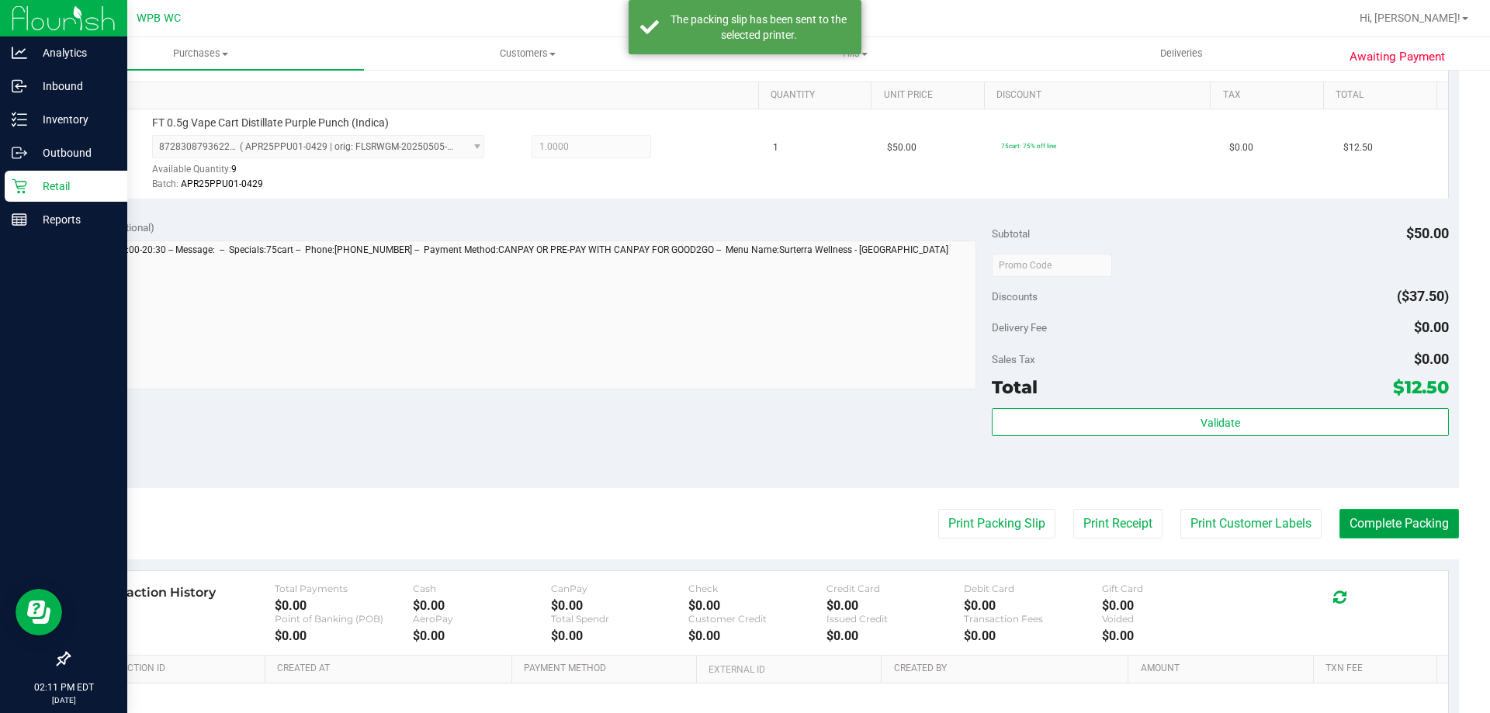
click at [1419, 527] on button "Complete Packing" at bounding box center [1400, 523] width 120 height 29
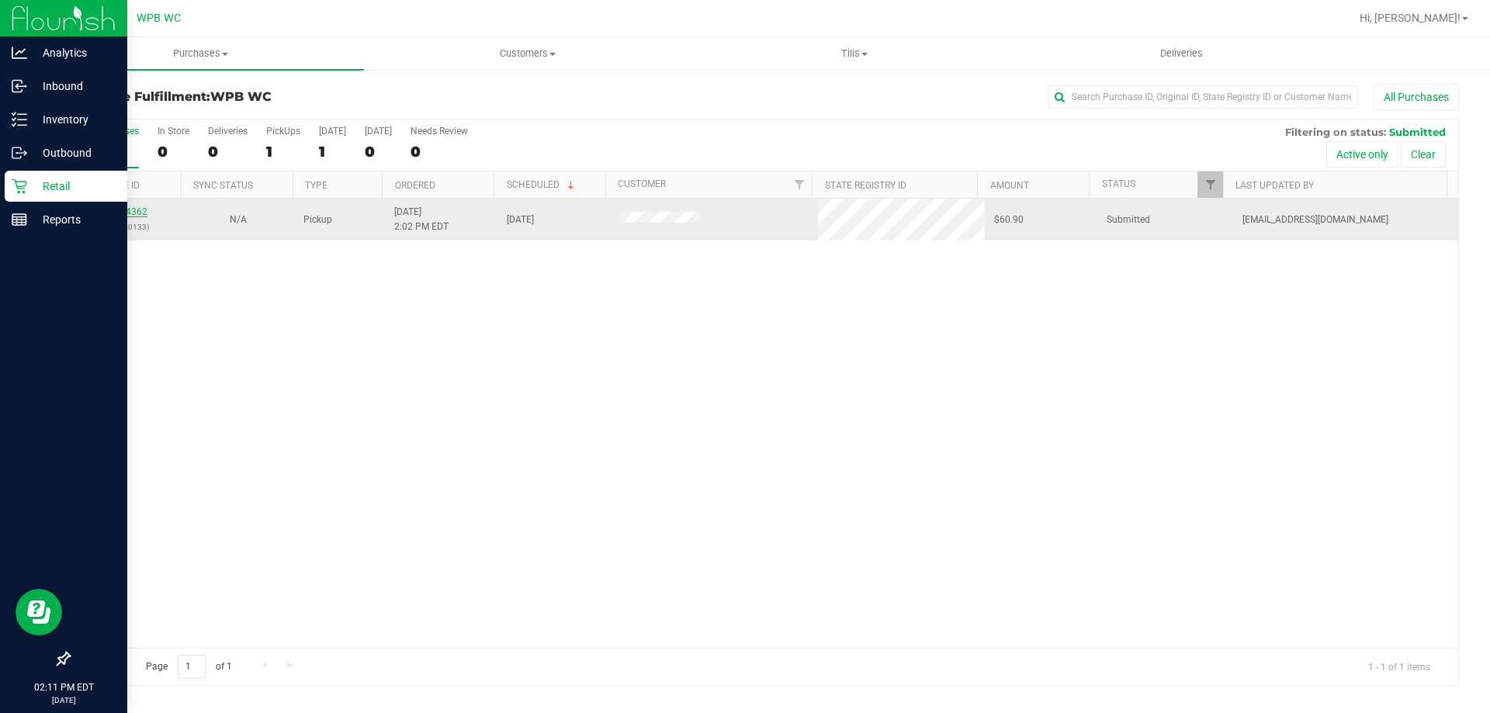
click at [141, 210] on link "11844362" at bounding box center [125, 211] width 43 height 11
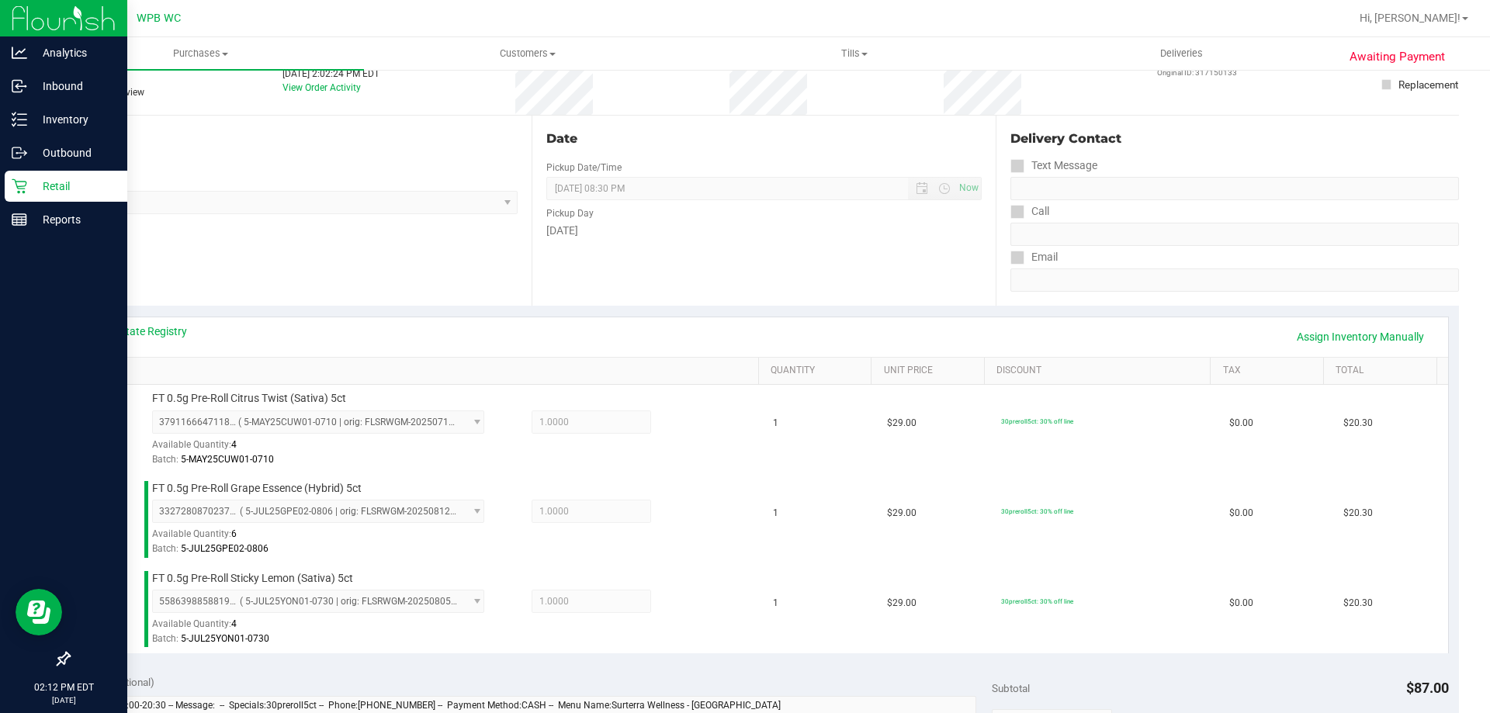
scroll to position [466, 0]
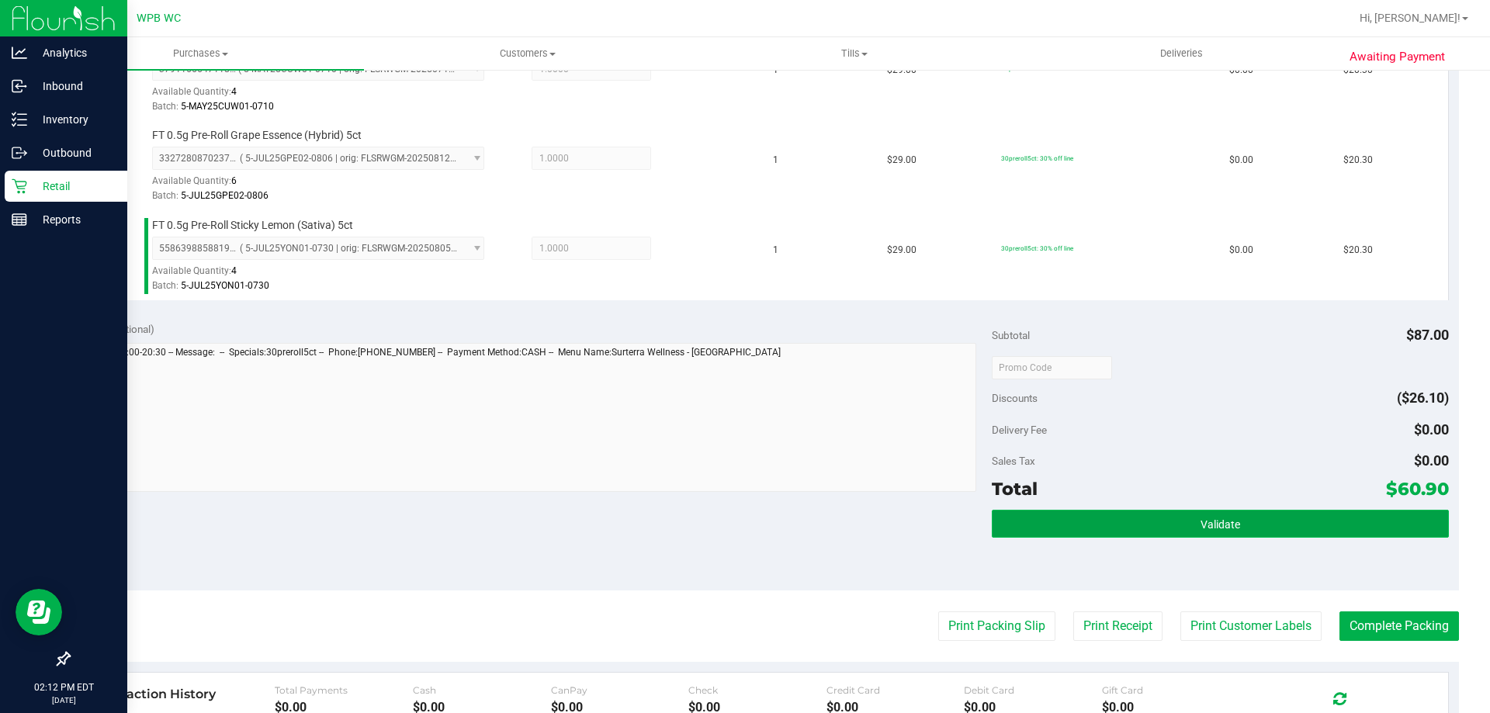
click at [1264, 528] on button "Validate" at bounding box center [1220, 524] width 456 height 28
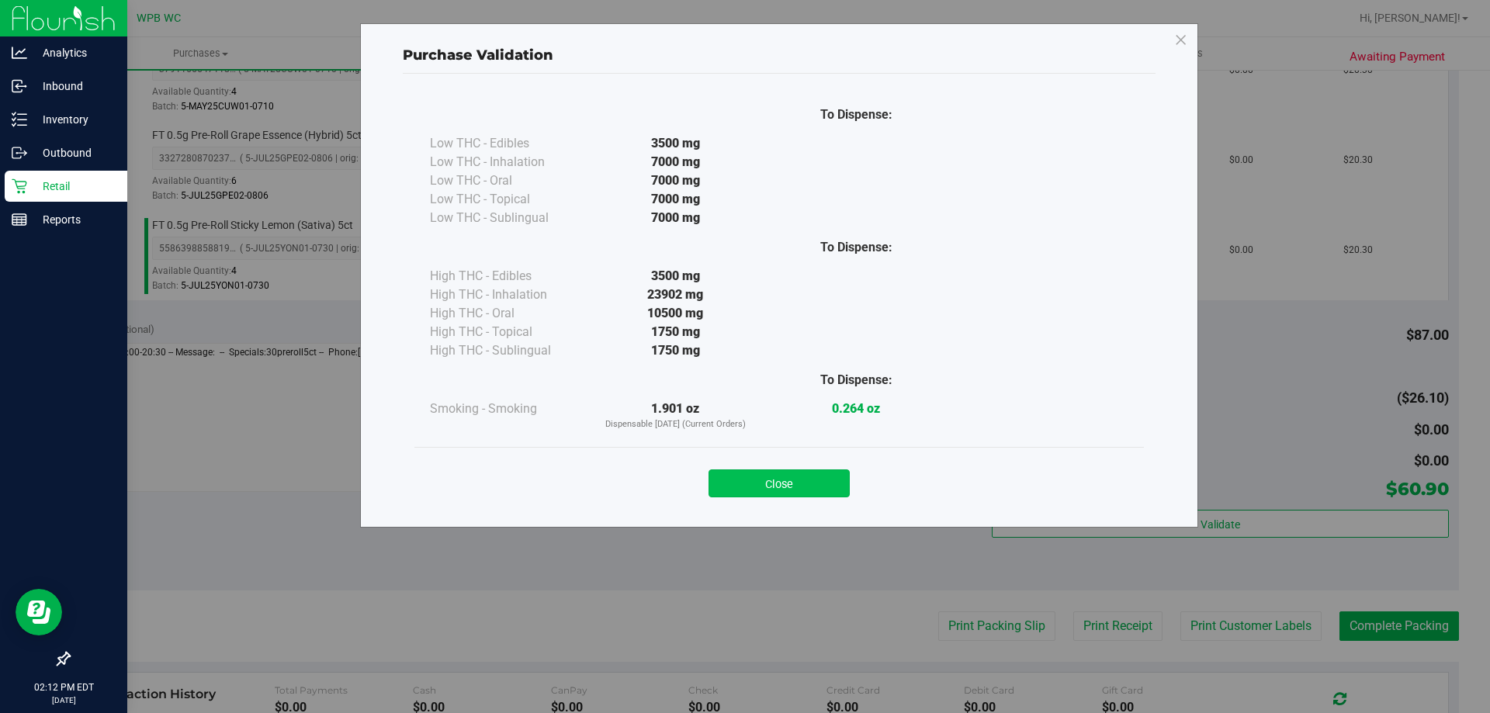
click at [838, 482] on button "Close" at bounding box center [779, 484] width 141 height 28
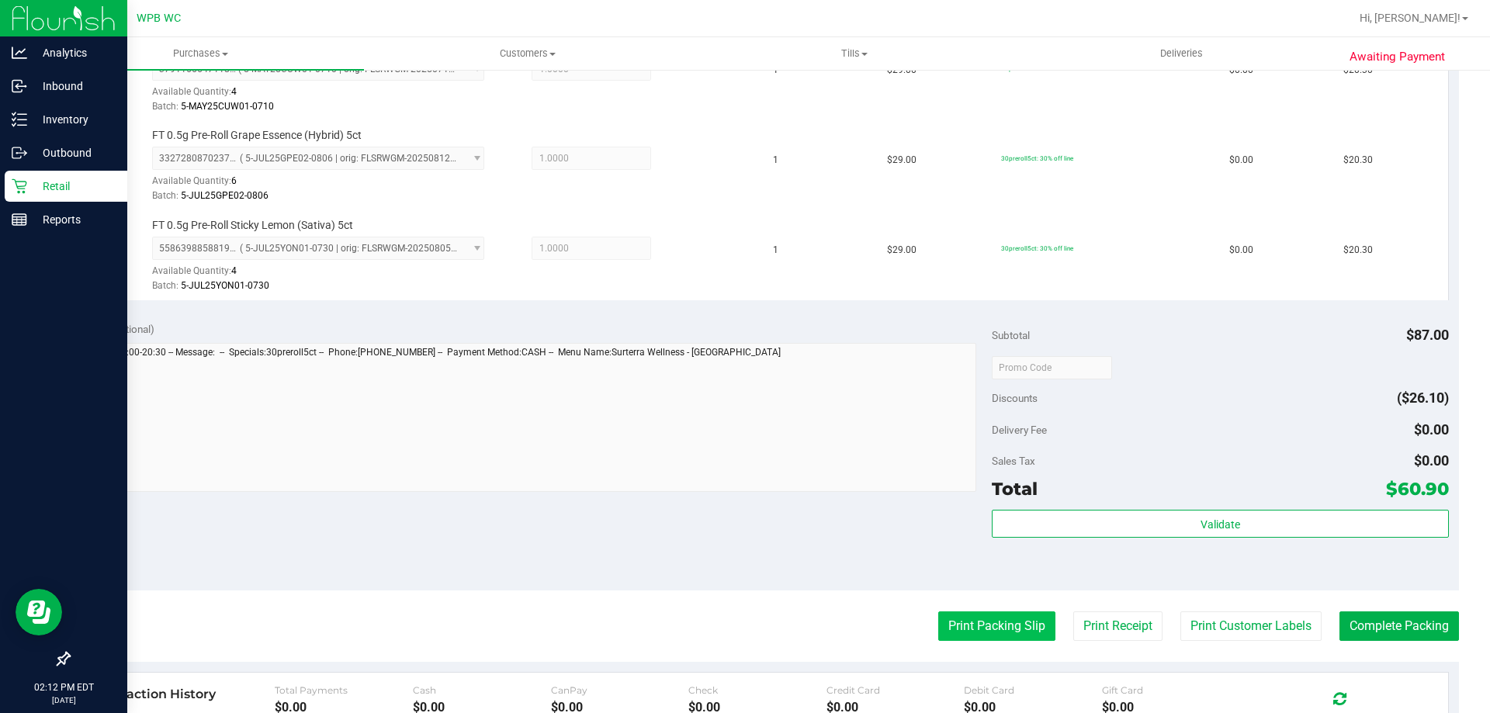
click at [986, 633] on button "Print Packing Slip" at bounding box center [996, 626] width 117 height 29
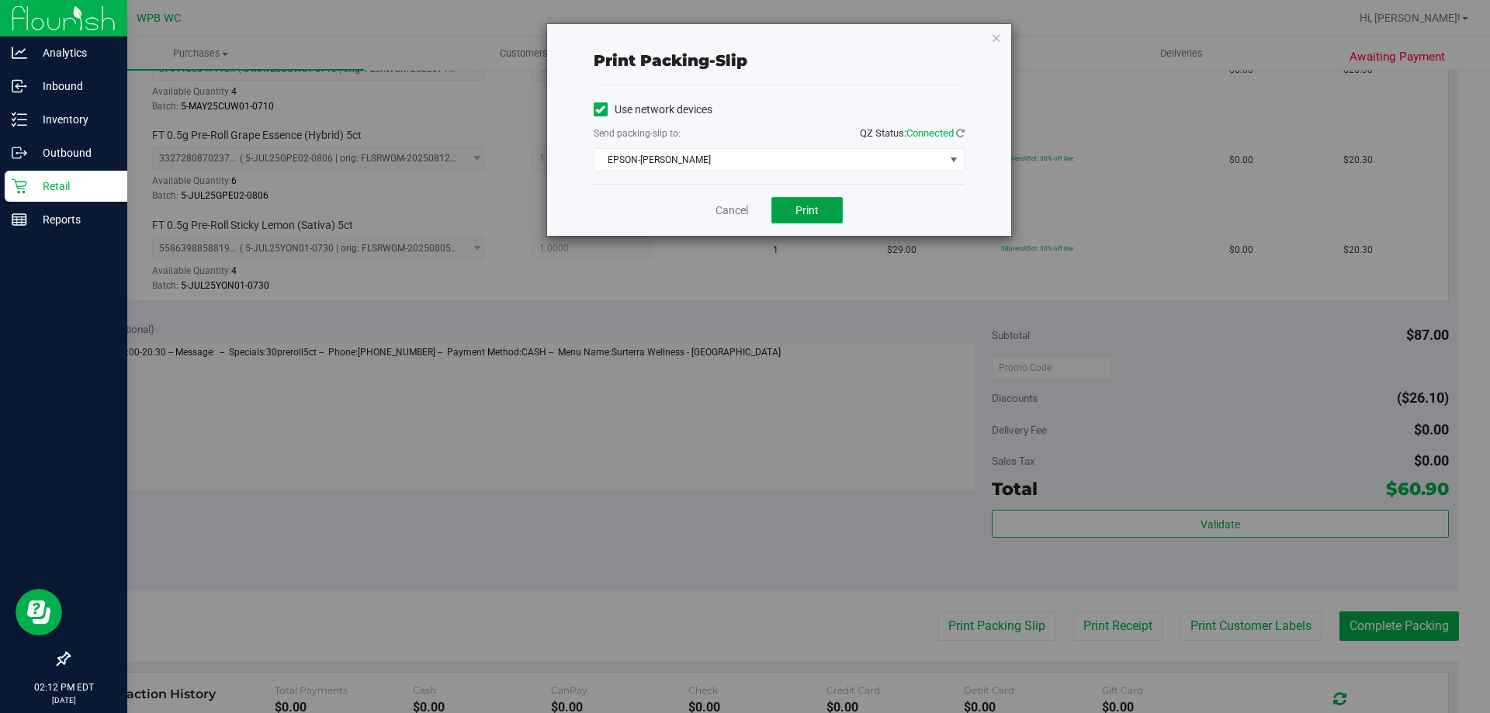
click at [805, 200] on button "Print" at bounding box center [806, 210] width 71 height 26
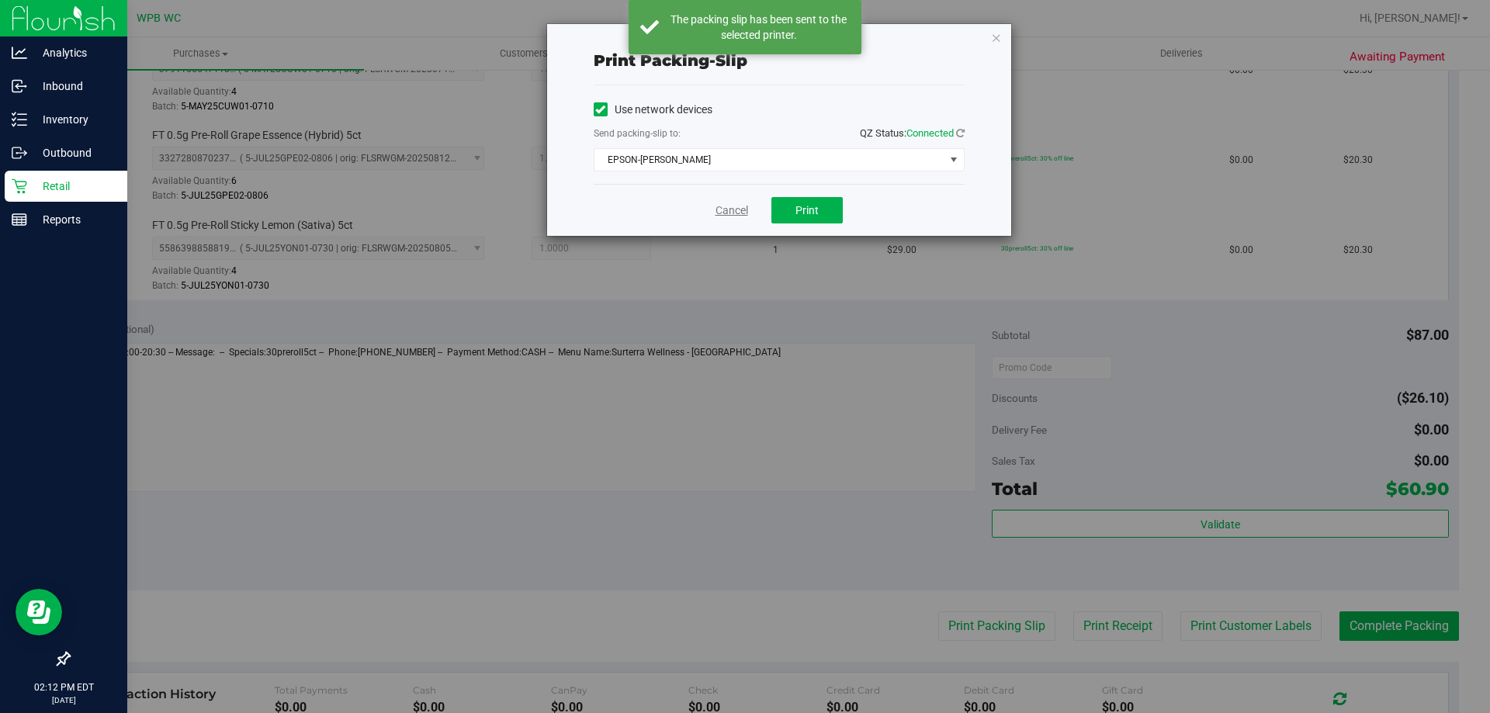
click at [730, 212] on link "Cancel" at bounding box center [732, 211] width 33 height 16
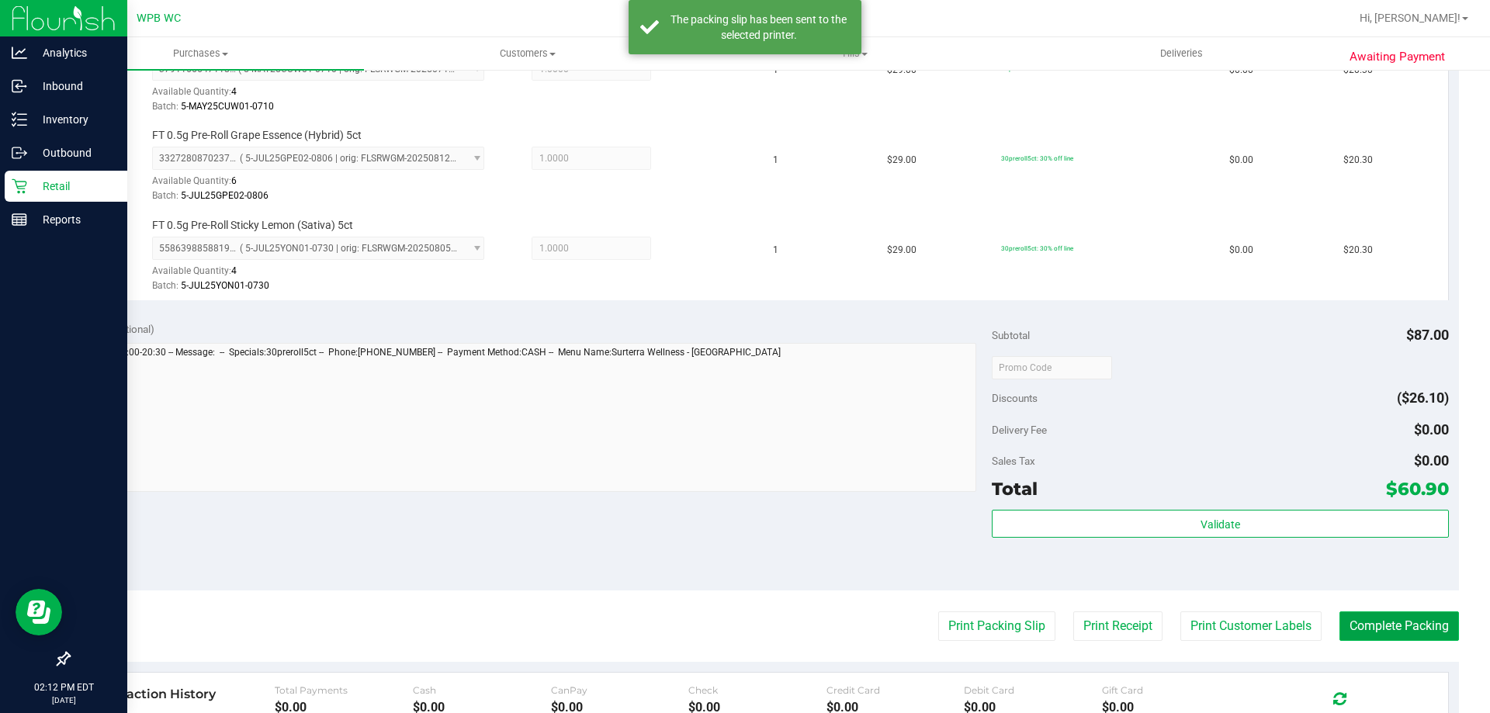
click at [1408, 635] on button "Complete Packing" at bounding box center [1400, 626] width 120 height 29
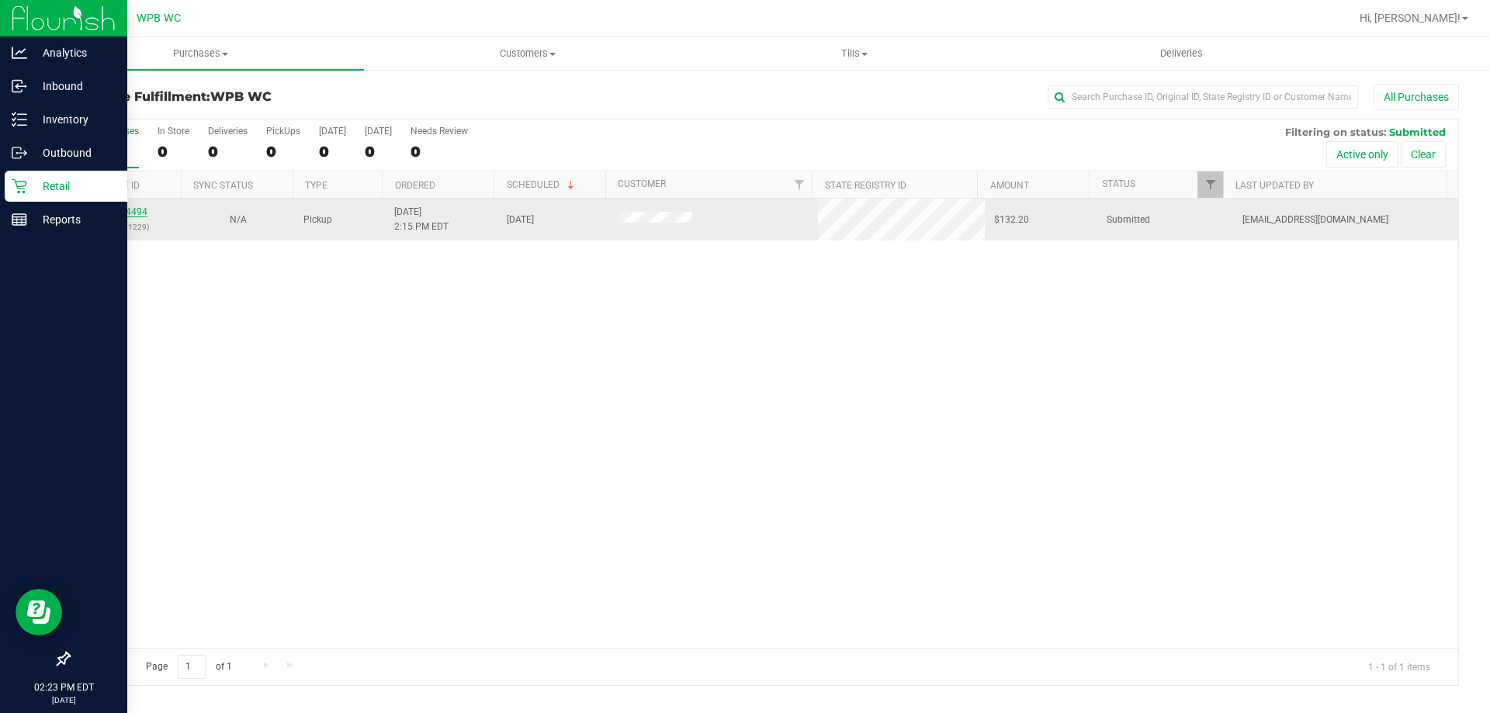
click at [137, 211] on link "11844494" at bounding box center [125, 211] width 43 height 11
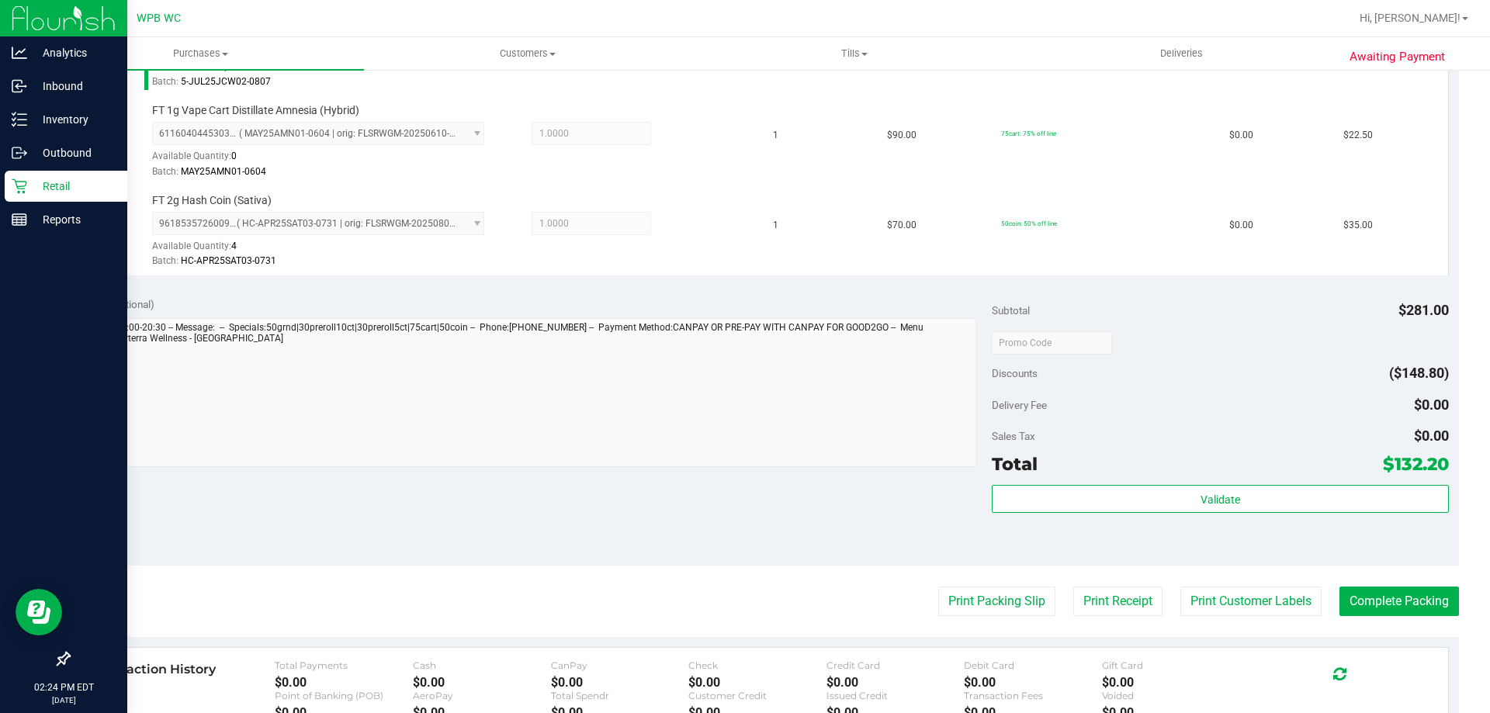
scroll to position [699, 0]
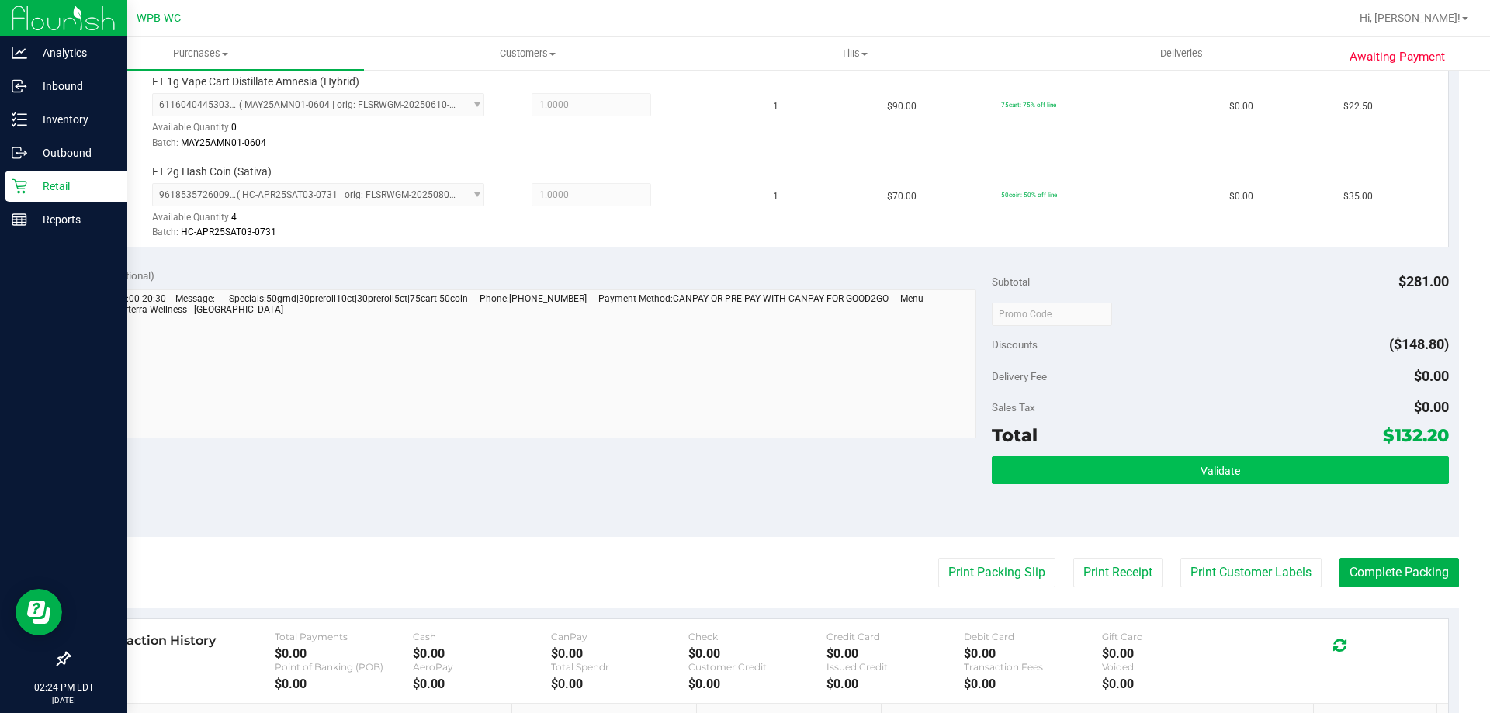
click at [1148, 455] on div "Subtotal $281.00 Discounts ($148.80) Delivery Fee $0.00 Sales Tax $0.00 Total $…" at bounding box center [1220, 397] width 456 height 258
click at [1153, 470] on button "Validate" at bounding box center [1220, 470] width 456 height 28
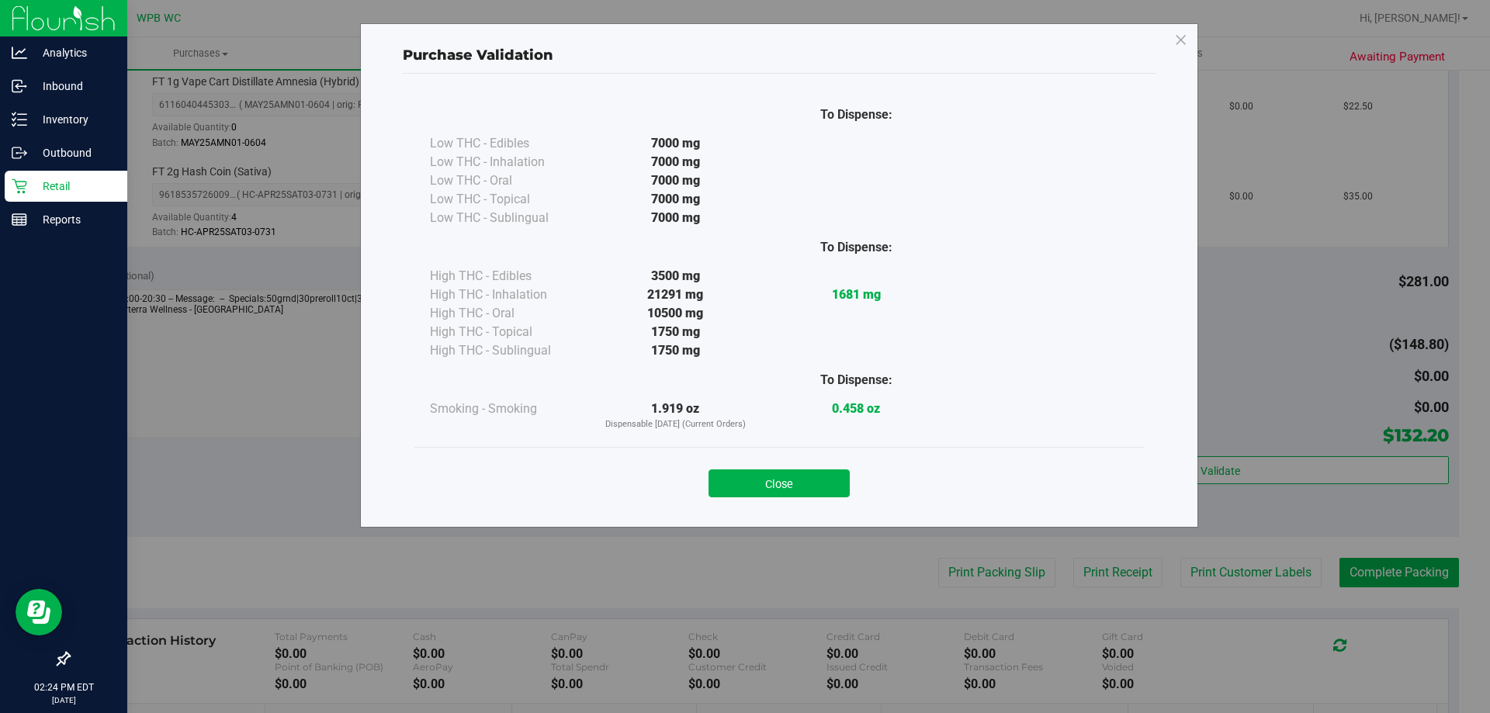
click at [819, 481] on button "Close" at bounding box center [779, 484] width 141 height 28
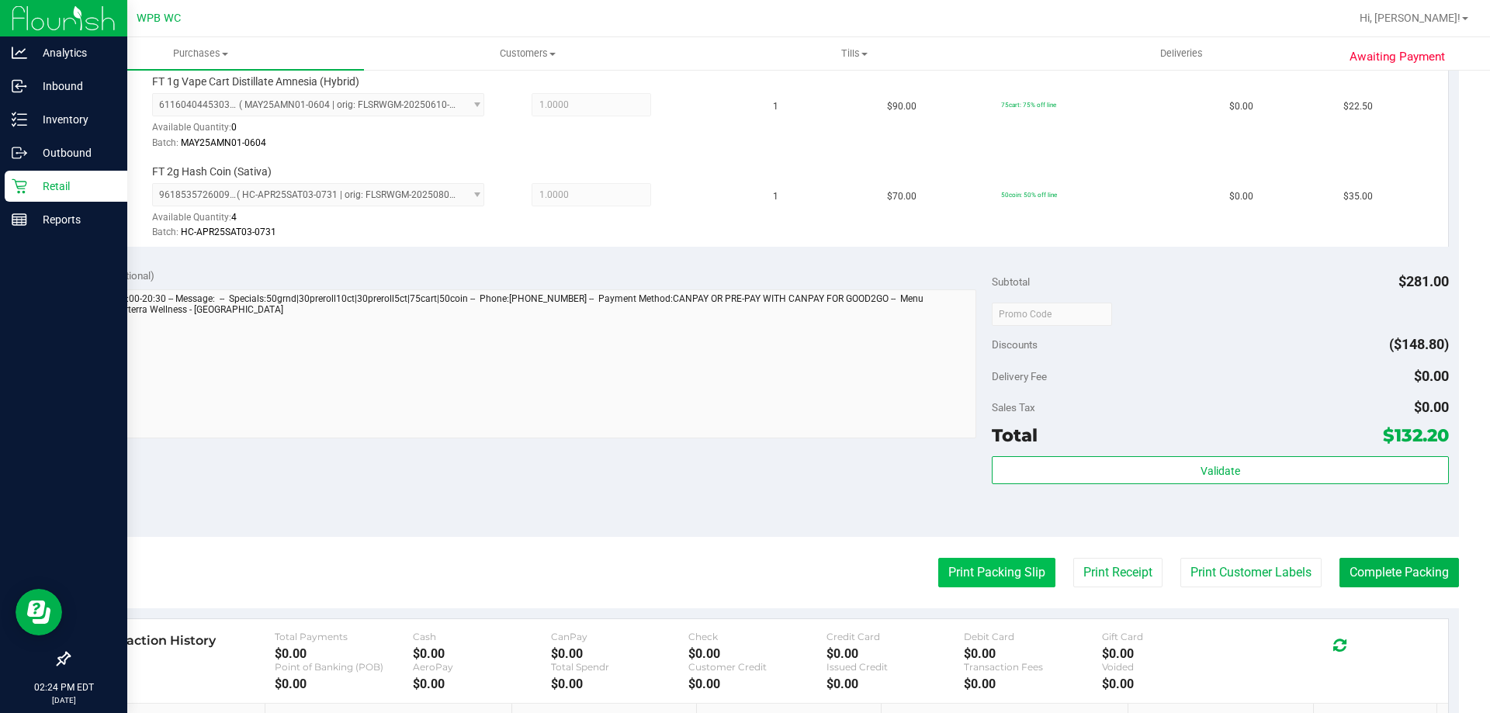
click at [992, 577] on button "Print Packing Slip" at bounding box center [996, 572] width 117 height 29
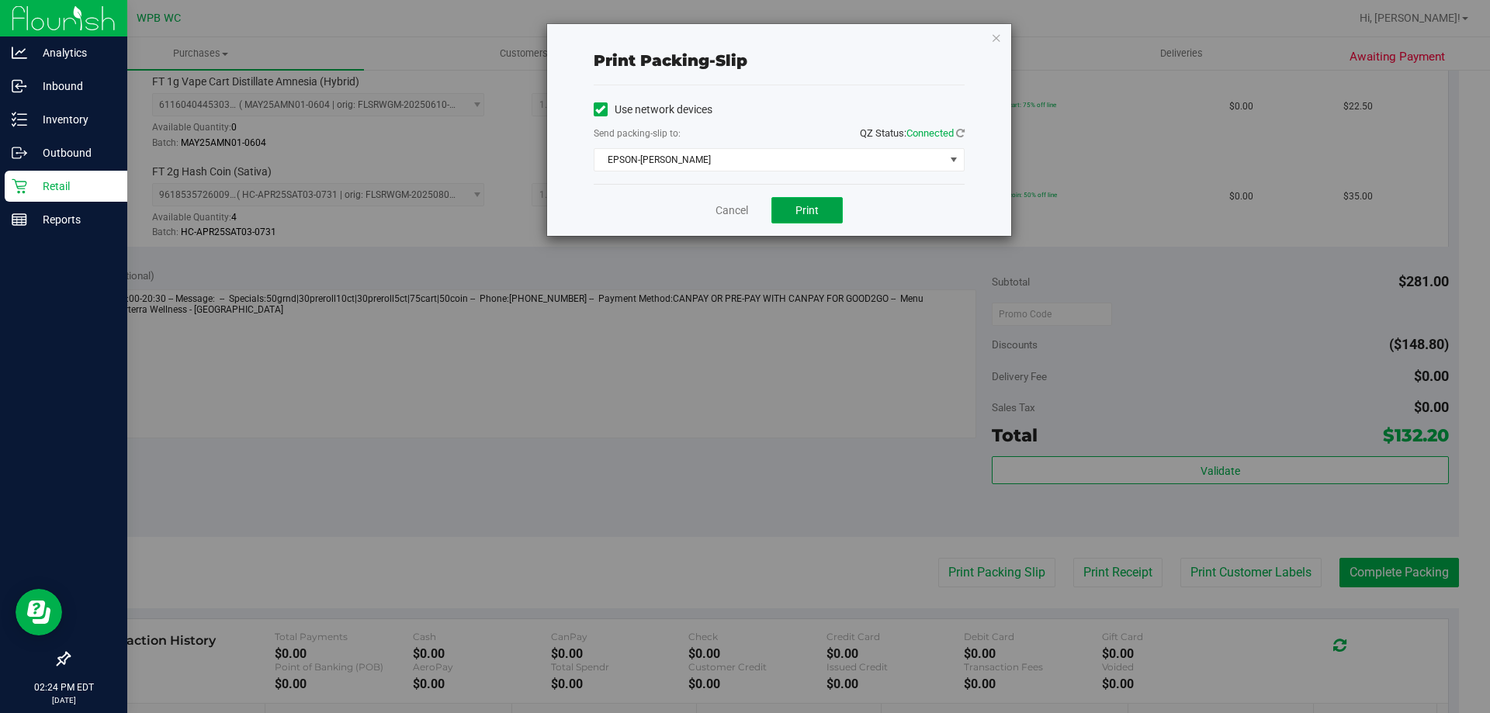
click at [811, 201] on button "Print" at bounding box center [806, 210] width 71 height 26
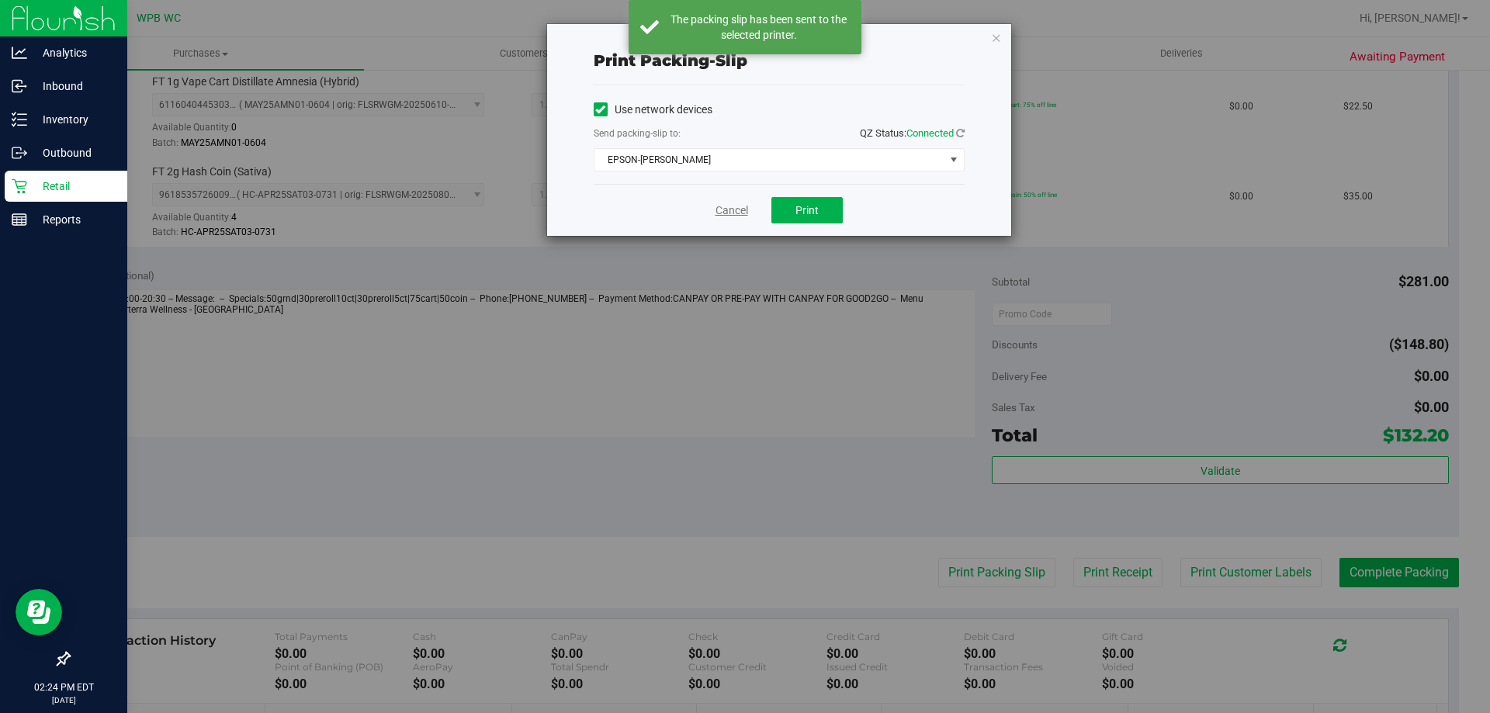
click at [733, 215] on link "Cancel" at bounding box center [732, 211] width 33 height 16
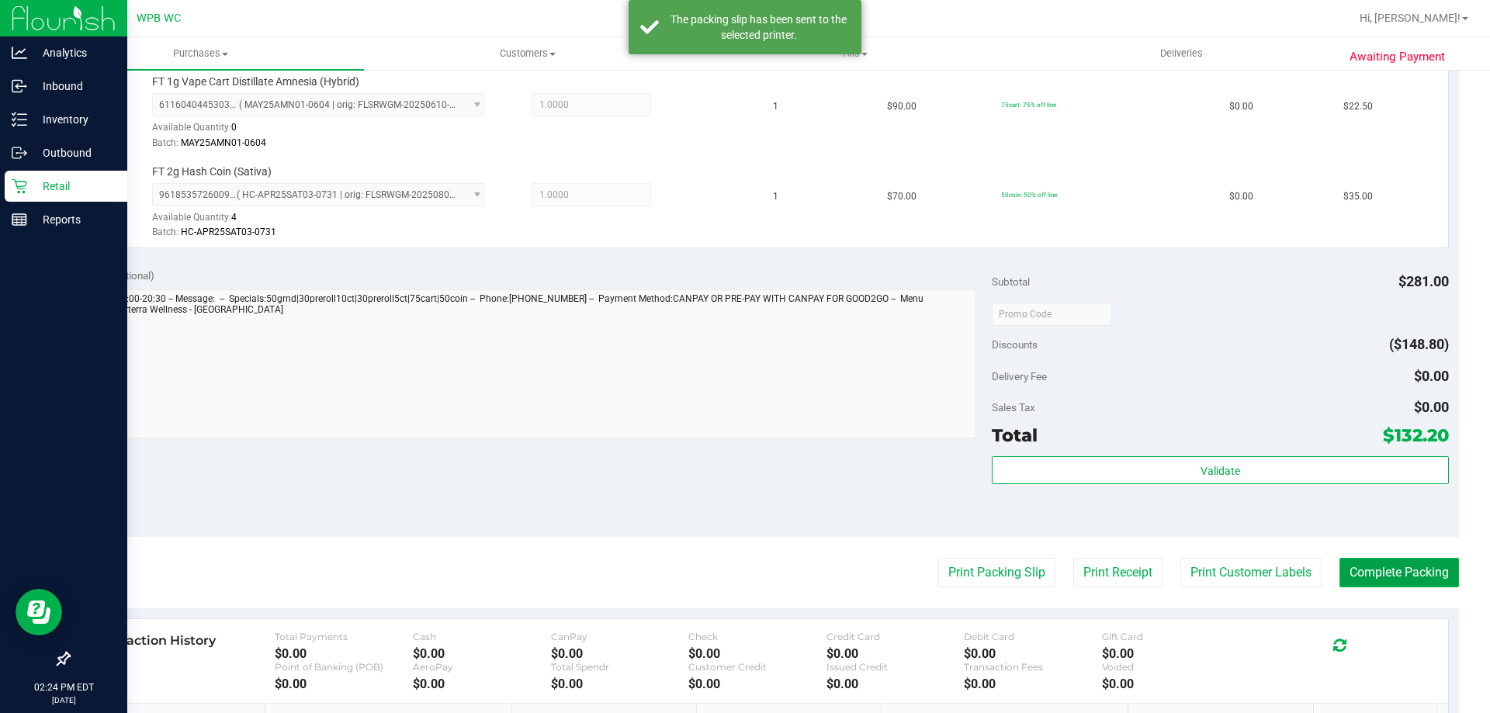
click at [1368, 574] on button "Complete Packing" at bounding box center [1400, 572] width 120 height 29
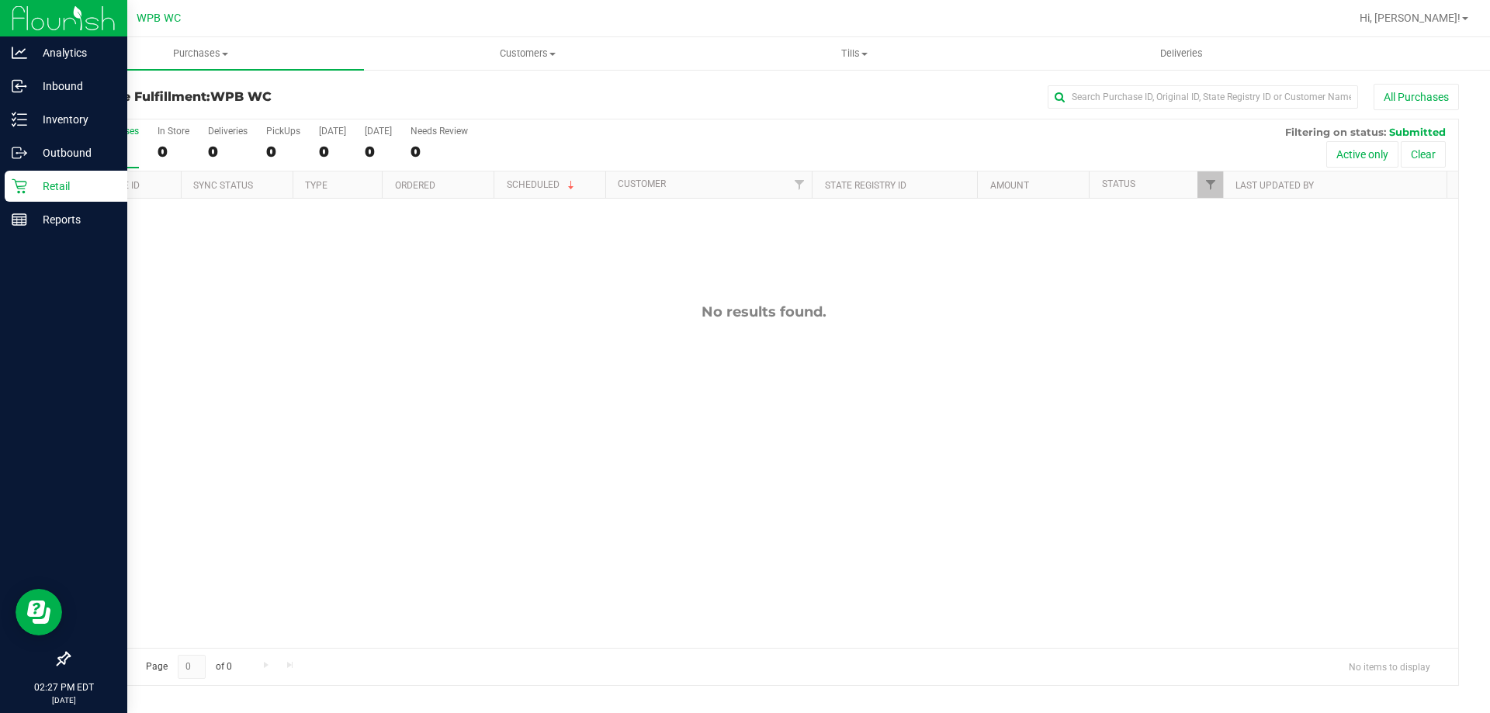
click at [42, 179] on p "Retail" at bounding box center [73, 186] width 93 height 19
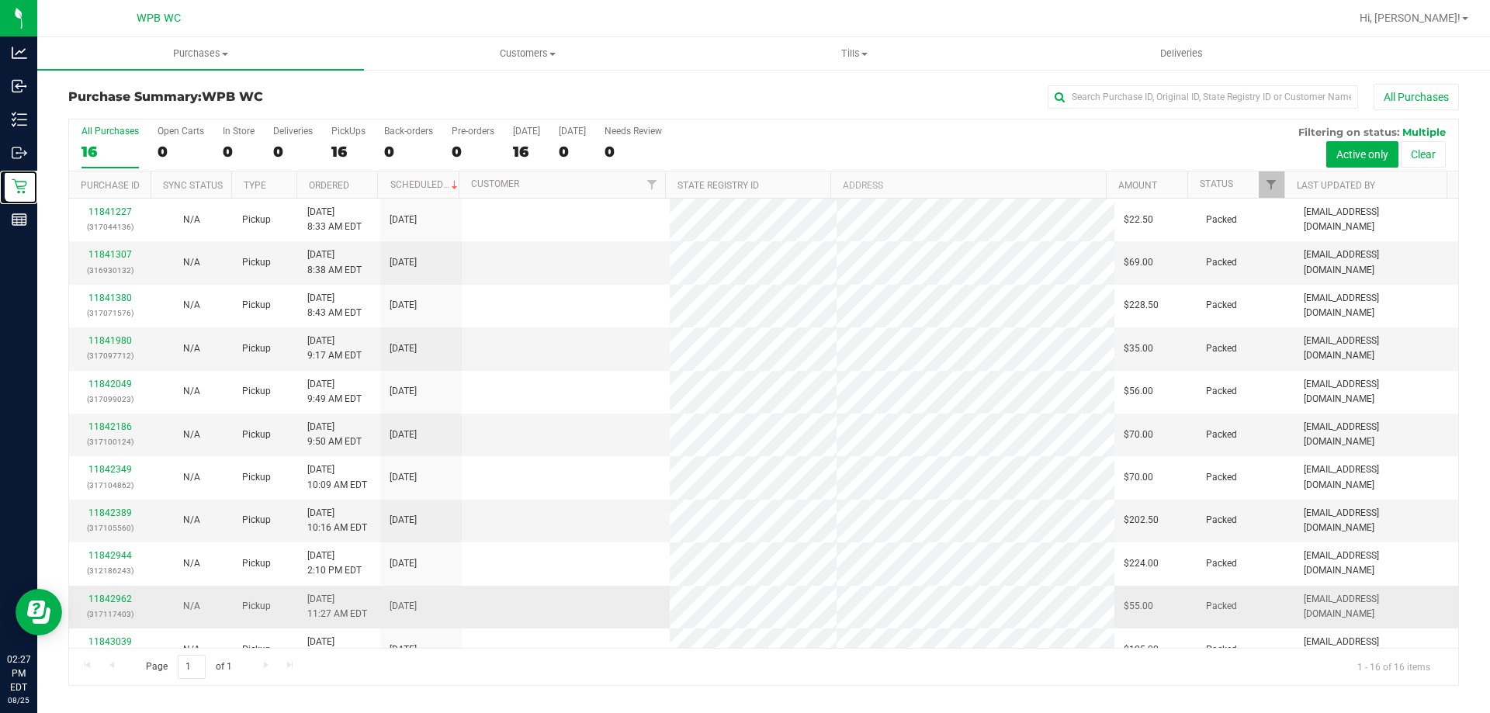
scroll to position [238, 0]
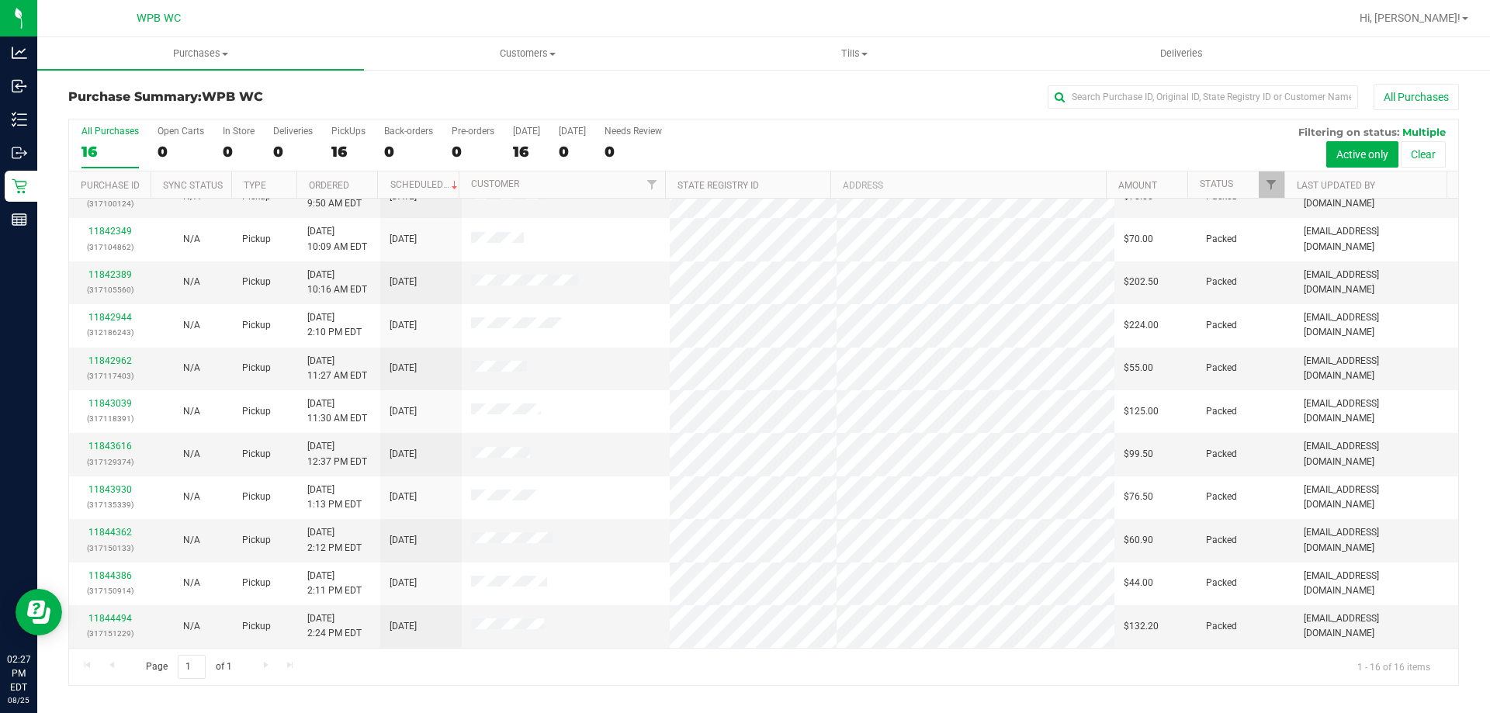
click at [123, 150] on div "16" at bounding box center [109, 152] width 57 height 18
click at [0, 0] on input "All Purchases 16" at bounding box center [0, 0] width 0 height 0
